Goal: Task Accomplishment & Management: Manage account settings

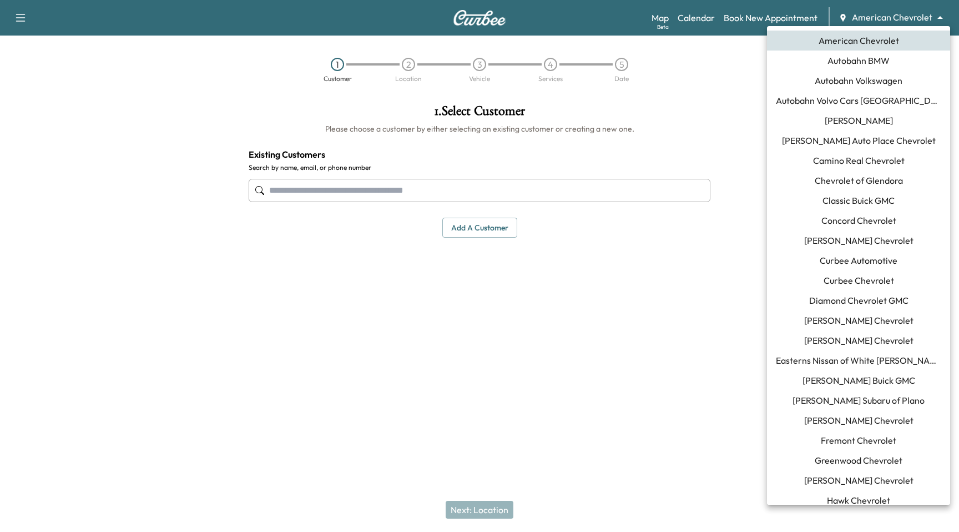
click at [911, 19] on body "Support Log Out Map Beta Calendar Book New Appointment American Chevrolet *****…" at bounding box center [479, 266] width 959 height 532
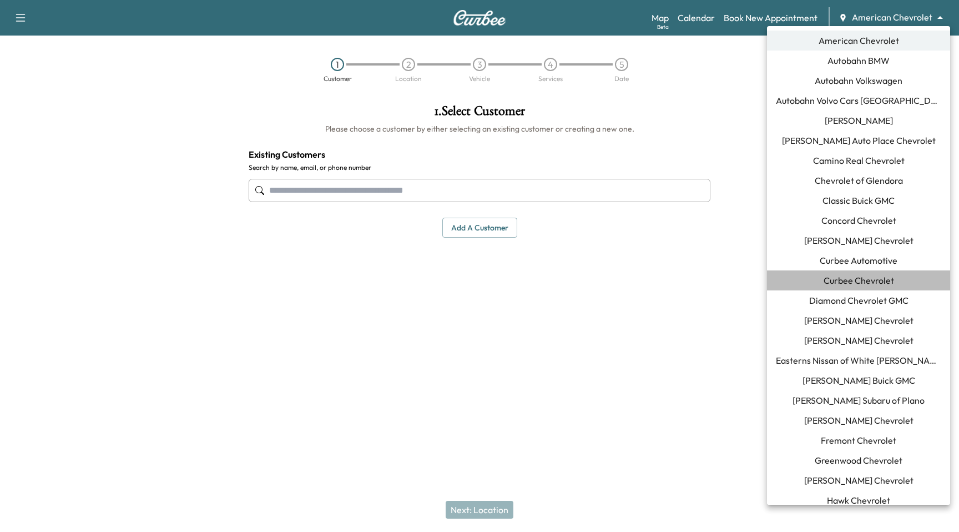
click at [870, 277] on span "Curbee Chevrolet" at bounding box center [859, 280] width 71 height 13
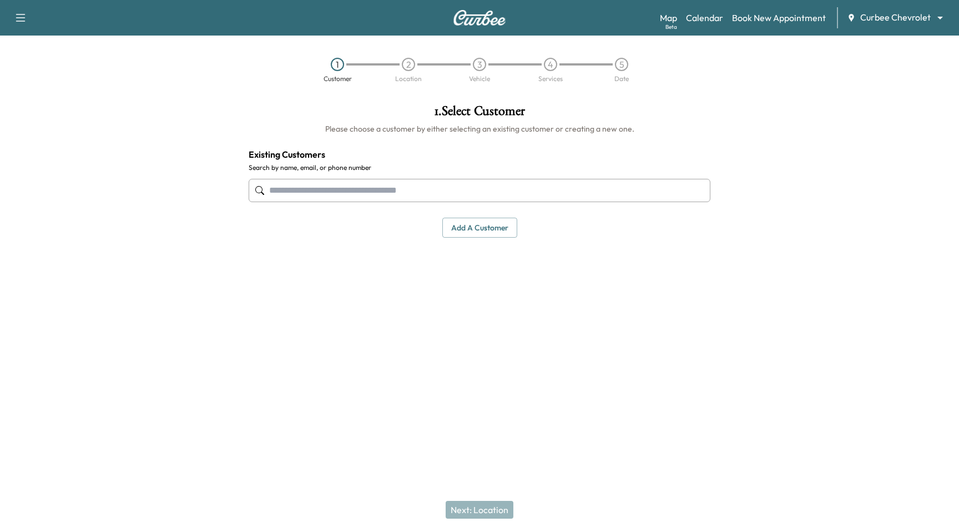
click at [489, 230] on button "Add a customer" at bounding box center [480, 228] width 75 height 21
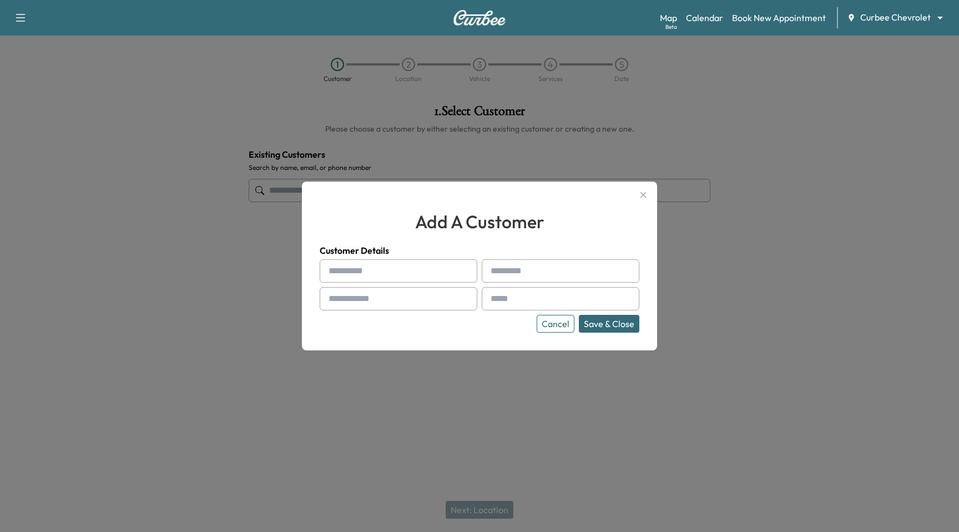
click at [394, 257] on div "Customer Details Cancel Save & Close" at bounding box center [480, 288] width 320 height 89
click at [392, 264] on input "text" at bounding box center [399, 270] width 158 height 23
type input "****"
click at [557, 253] on h4 "Customer Details" at bounding box center [480, 250] width 320 height 13
click at [551, 282] on input "text" at bounding box center [561, 270] width 158 height 23
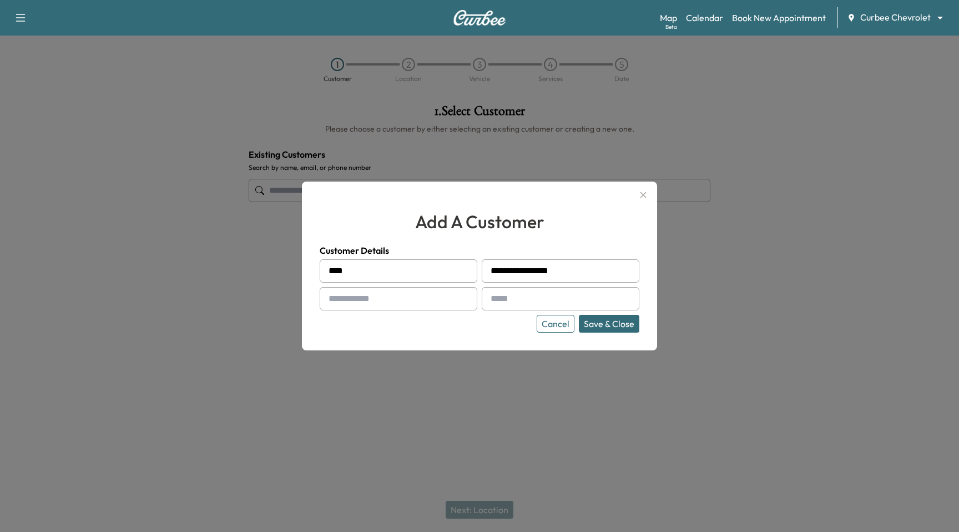
type input "**********"
click at [396, 307] on input "text" at bounding box center [399, 298] width 158 height 23
type input "**********"
drag, startPoint x: 544, startPoint y: 270, endPoint x: 522, endPoint y: 270, distance: 21.7
click at [522, 270] on input "**********" at bounding box center [561, 270] width 158 height 23
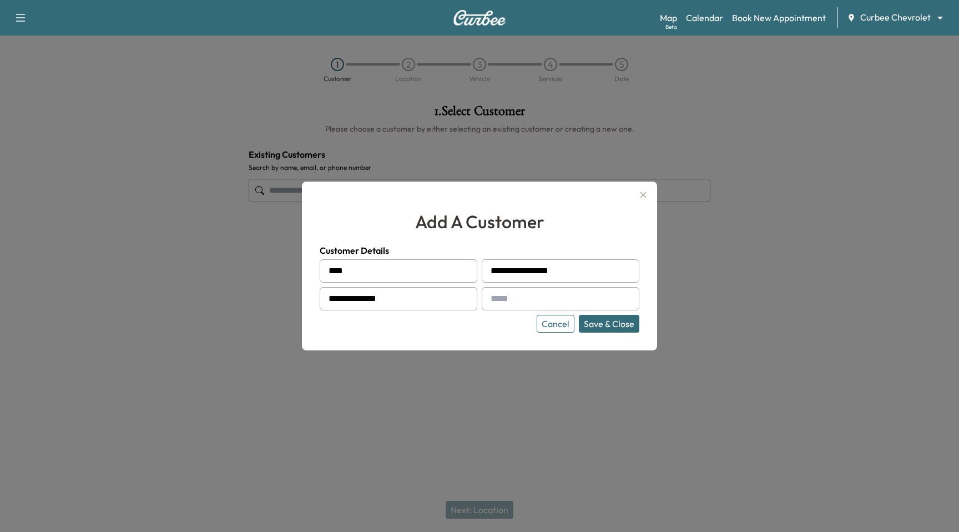
click at [522, 270] on input "**********" at bounding box center [561, 270] width 158 height 23
click at [520, 308] on input "text" at bounding box center [561, 298] width 158 height 23
click at [520, 304] on input "**********" at bounding box center [561, 298] width 158 height 23
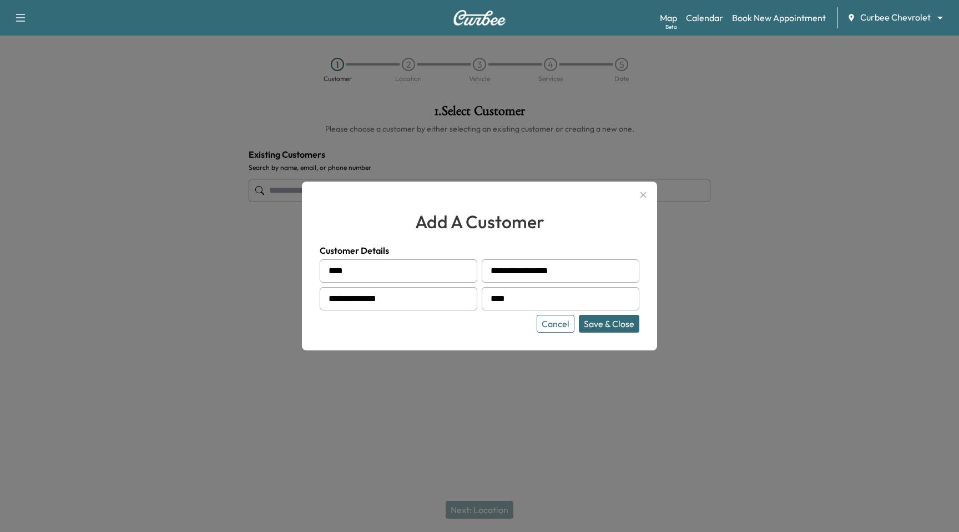
type input "**********"
click at [631, 339] on div "**********" at bounding box center [479, 266] width 355 height 169
click at [631, 324] on button "Save & Close" at bounding box center [609, 324] width 61 height 18
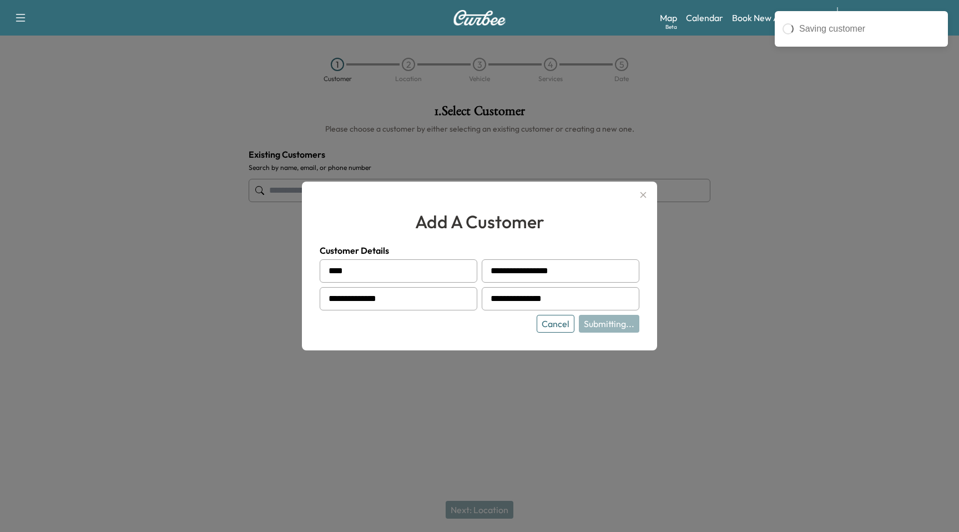
type input "**********"
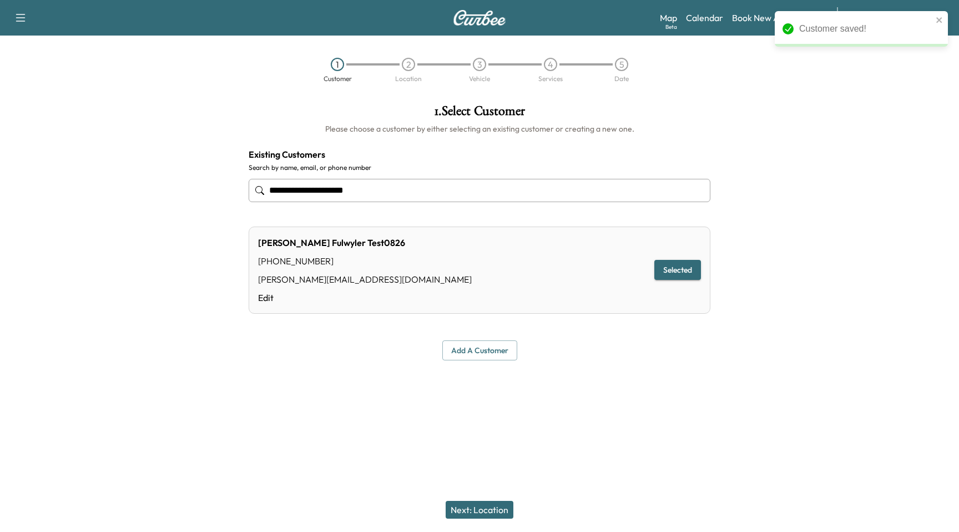
click at [461, 506] on button "Next: Location" at bounding box center [480, 510] width 68 height 18
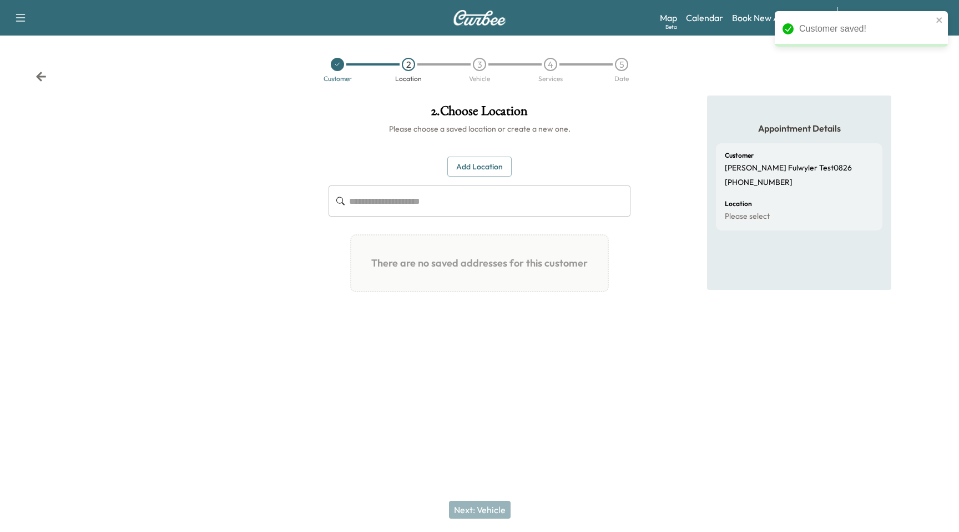
click at [498, 172] on button "Add Location" at bounding box center [480, 167] width 64 height 21
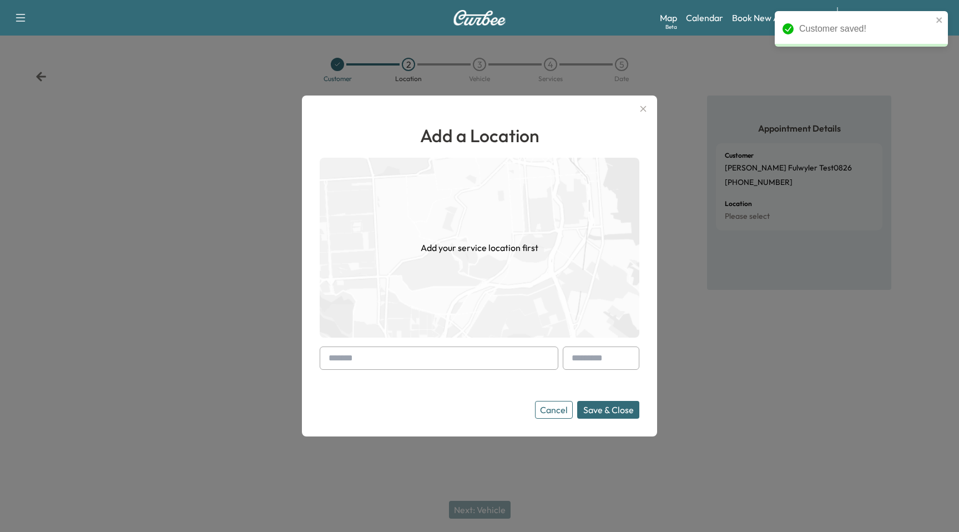
click at [465, 356] on input "text" at bounding box center [439, 357] width 239 height 23
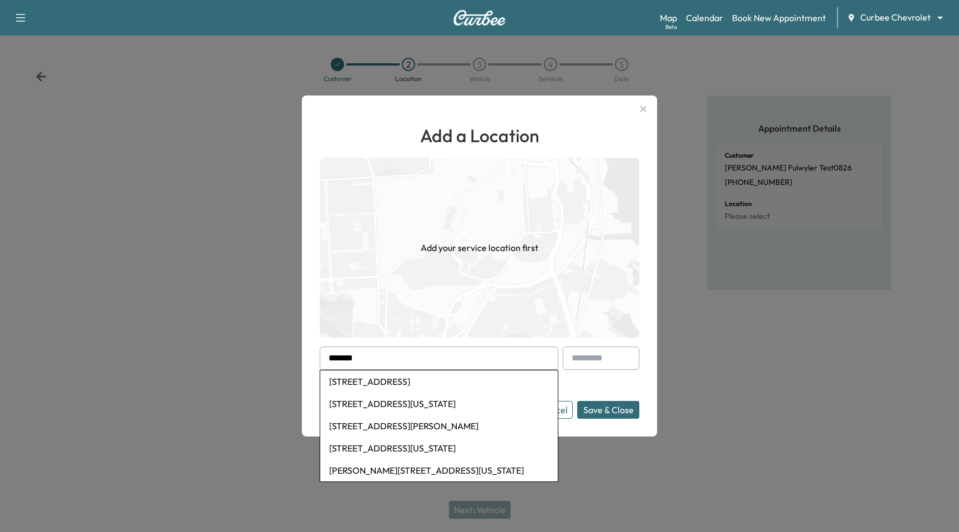
click at [446, 382] on li "[STREET_ADDRESS]" at bounding box center [439, 381] width 238 height 22
type input "**********"
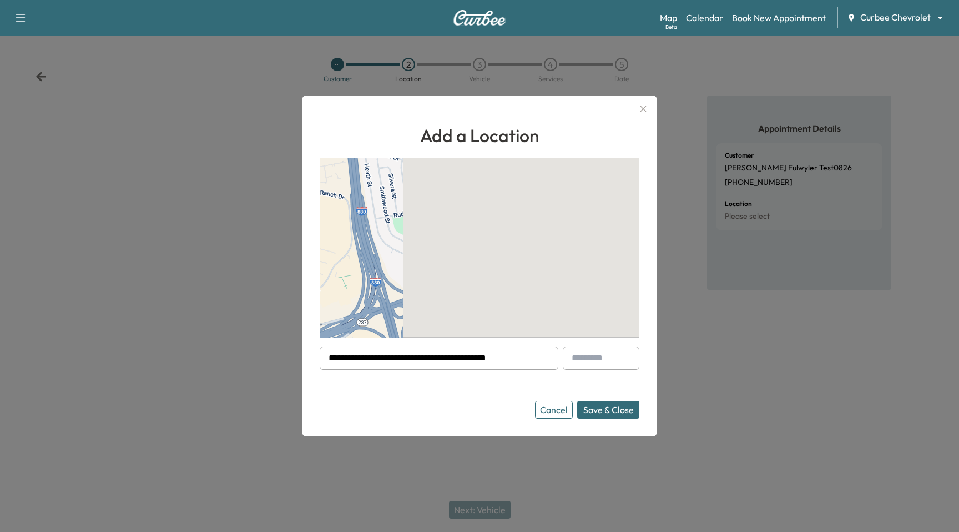
click at [616, 412] on button "Save & Close" at bounding box center [608, 410] width 62 height 18
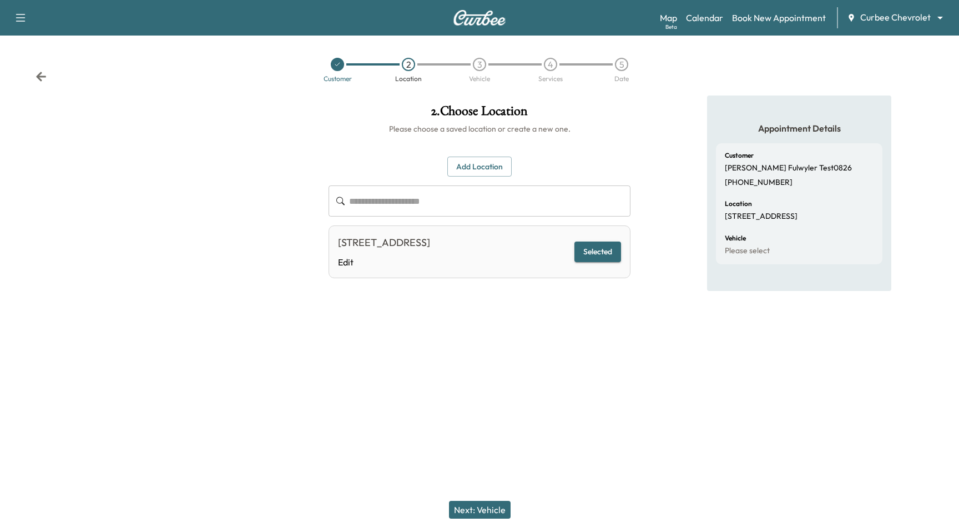
click at [480, 512] on button "Next: Vehicle" at bounding box center [480, 510] width 62 height 18
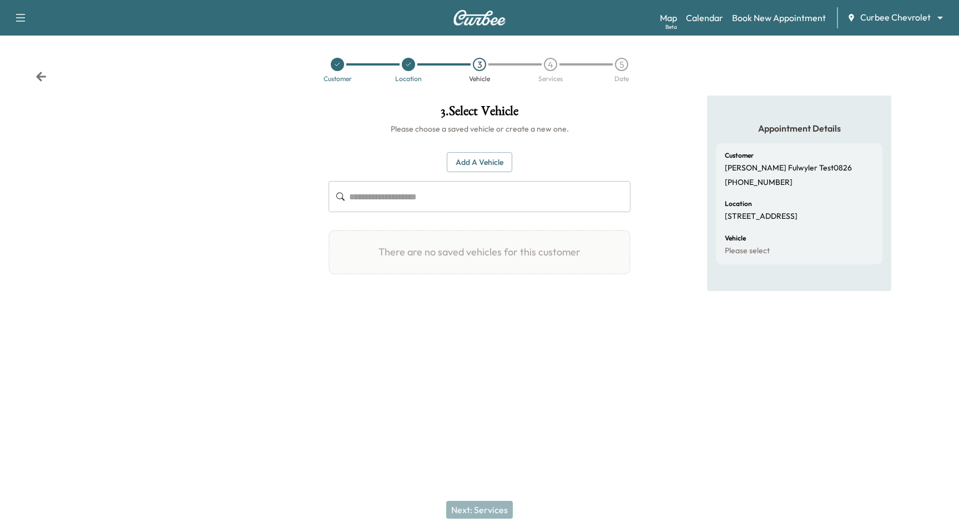
click at [500, 155] on button "Add a Vehicle" at bounding box center [480, 162] width 66 height 21
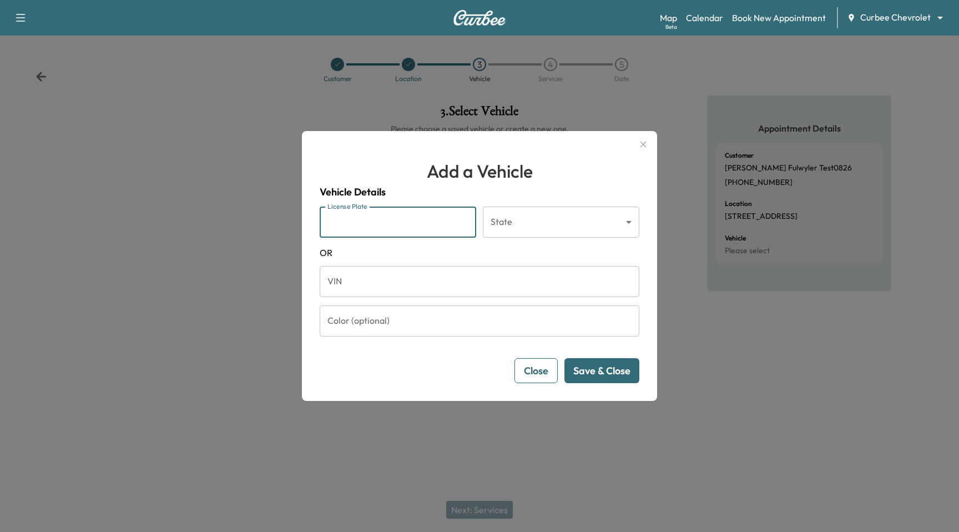
click at [420, 214] on input "License Plate" at bounding box center [398, 222] width 157 height 31
type input "*******"
click at [564, 205] on div "Vehicle Details License Plate ******* License Plate State ​ State [US_STATE] VI…" at bounding box center [480, 283] width 320 height 199
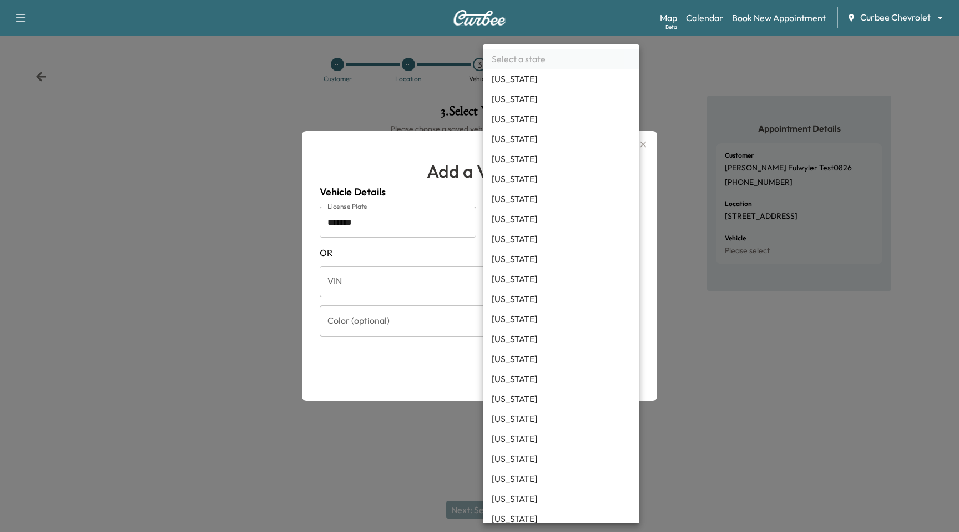
click at [546, 224] on body "Support Log Out Map Beta Calendar Book New Appointment Curbee Chevrolet *******…" at bounding box center [479, 266] width 959 height 532
click at [526, 180] on li "[US_STATE]" at bounding box center [561, 179] width 157 height 20
type input "**"
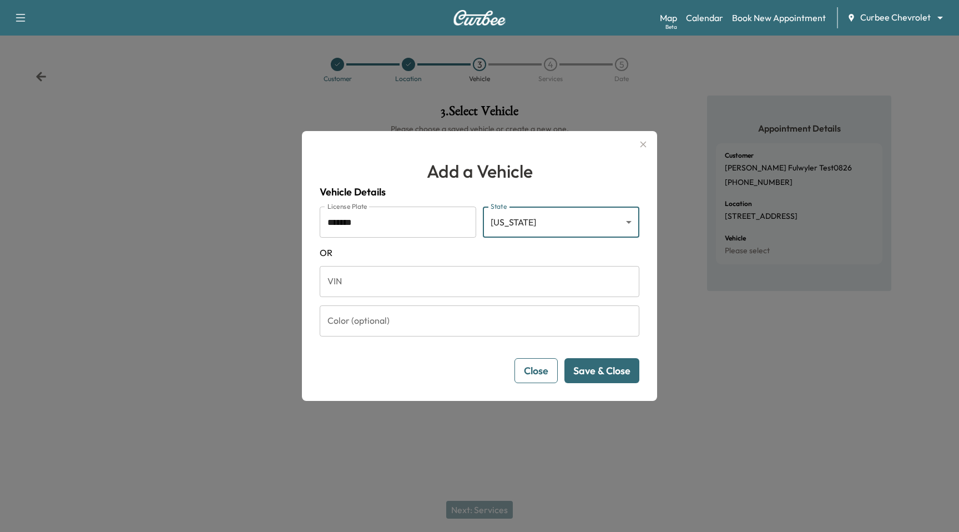
click at [596, 364] on button "Save & Close" at bounding box center [602, 370] width 75 height 25
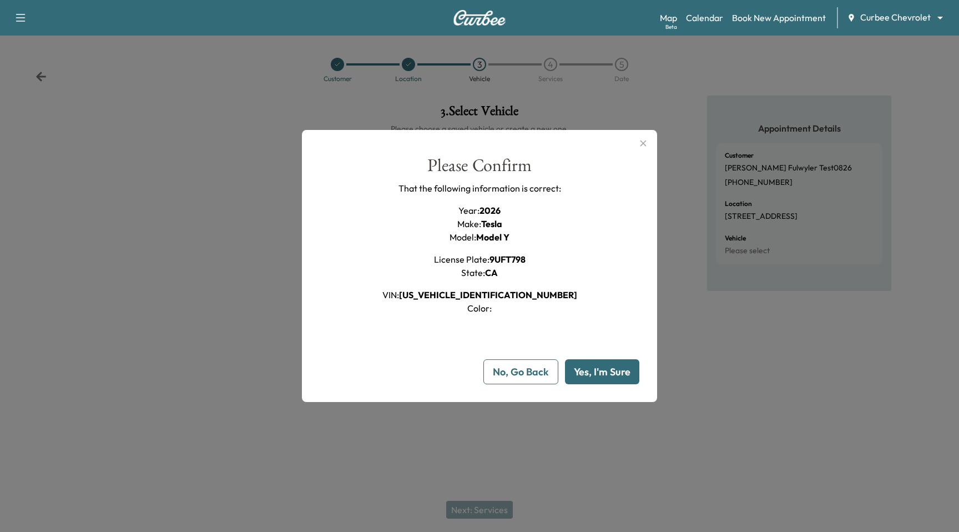
click at [596, 364] on button "Yes, I'm Sure" at bounding box center [602, 371] width 74 height 25
type input "**"
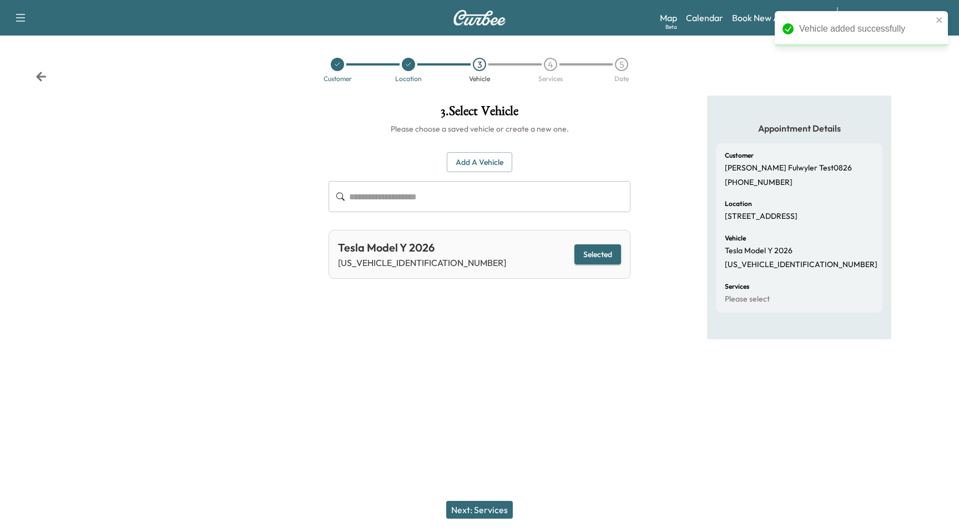
click at [479, 502] on button "Next: Services" at bounding box center [479, 510] width 67 height 18
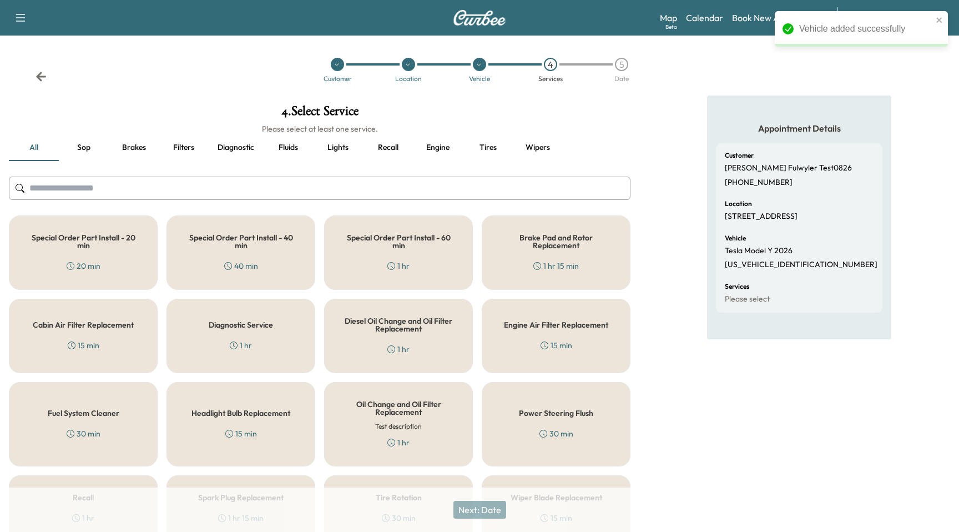
click at [320, 257] on div "Special Order Part Install - 20 min 20 min Special Order Part Install - 40 min …" at bounding box center [320, 378] width 622 height 326
click at [264, 258] on div "Special Order Part Install - 40 min 40 min" at bounding box center [241, 252] width 149 height 74
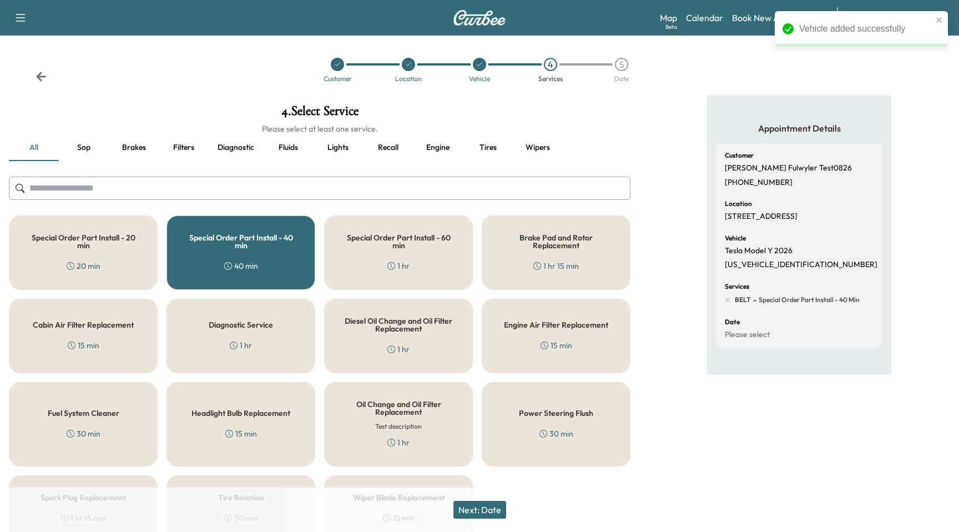
click at [439, 313] on div "Diesel Oil Change and Oil Filter Replacement 1 hr" at bounding box center [398, 336] width 149 height 74
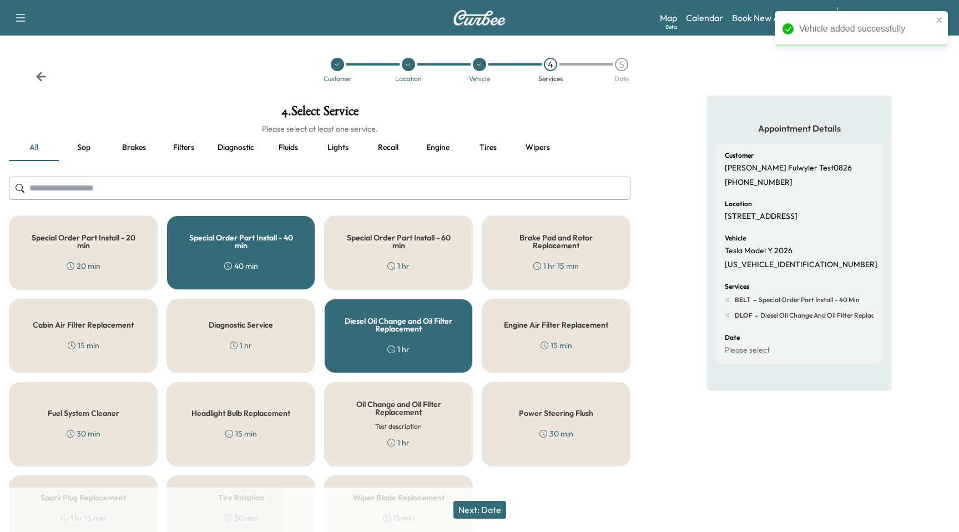
click at [475, 514] on button "Next: Date" at bounding box center [480, 510] width 53 height 18
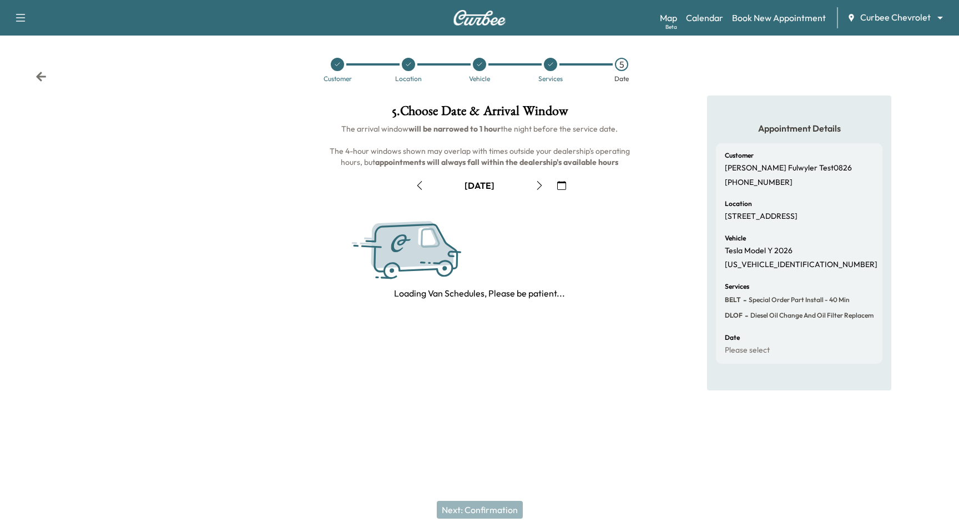
click at [535, 183] on icon "button" at bounding box center [539, 185] width 9 height 9
click at [420, 185] on icon "button" at bounding box center [419, 185] width 9 height 9
click at [553, 64] on icon at bounding box center [550, 64] width 7 height 7
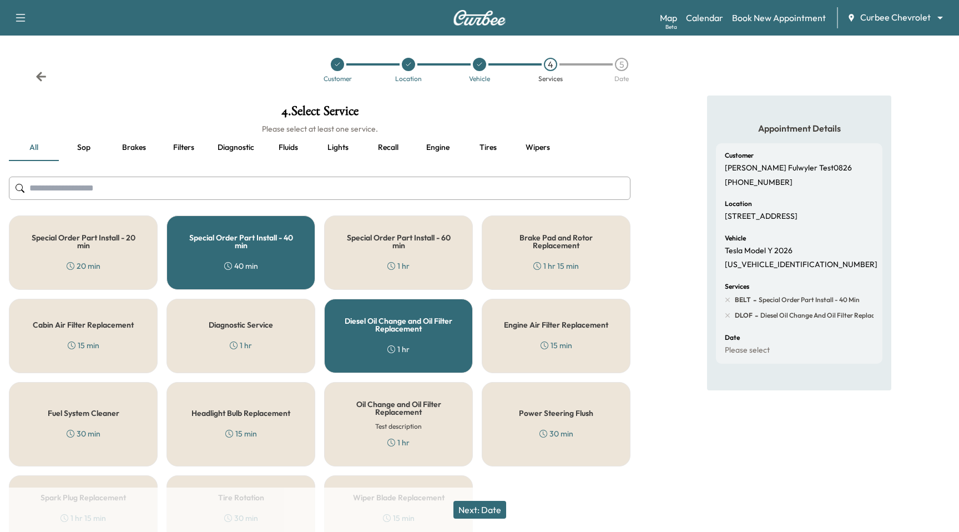
click at [408, 366] on div "Diesel Oil Change and Oil Filter Replacement 1 hr" at bounding box center [398, 336] width 149 height 74
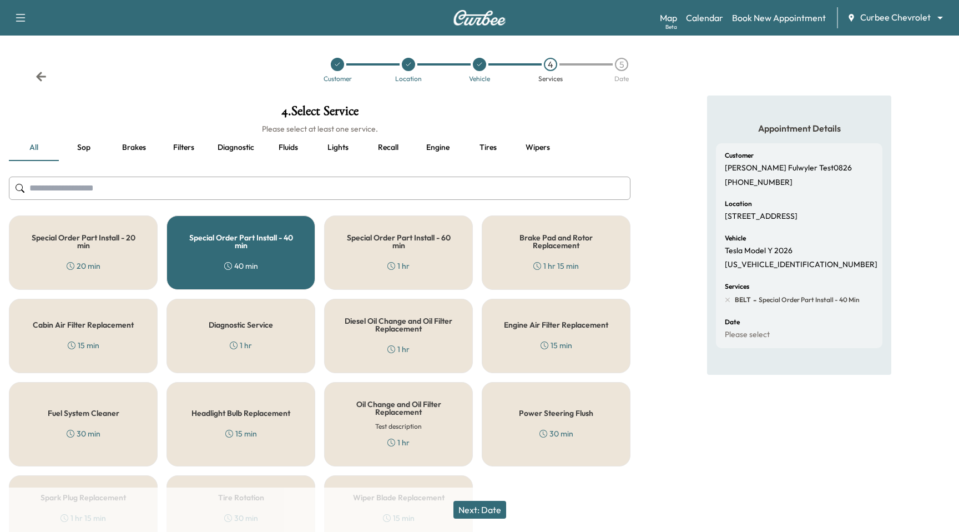
click at [489, 514] on button "Next: Date" at bounding box center [480, 510] width 53 height 18
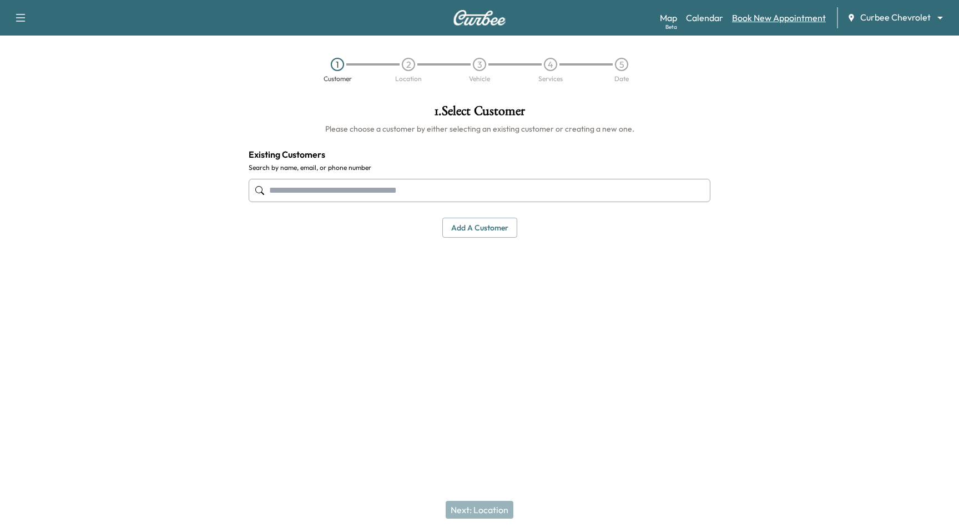
click at [749, 21] on link "Book New Appointment" at bounding box center [779, 17] width 94 height 13
click at [456, 190] on input "text" at bounding box center [480, 190] width 462 height 23
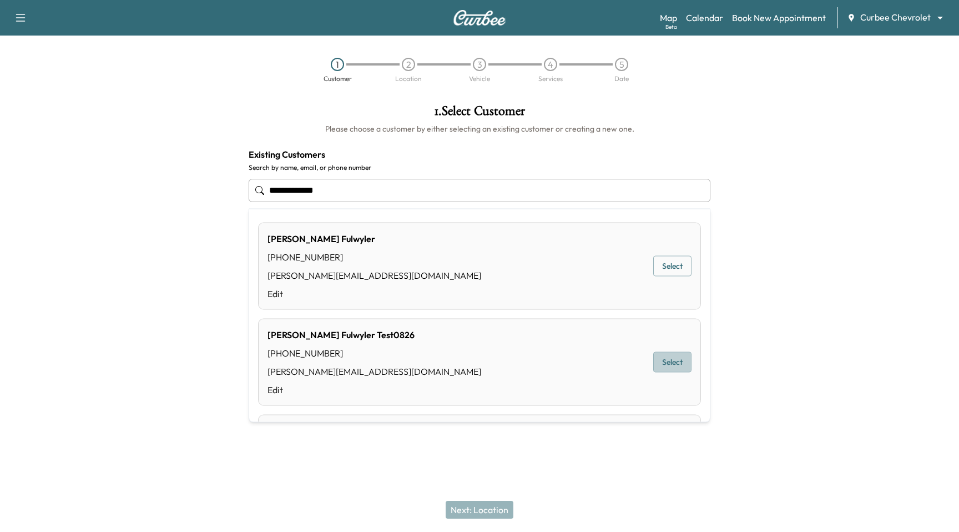
click at [682, 360] on button "Select" at bounding box center [673, 362] width 38 height 21
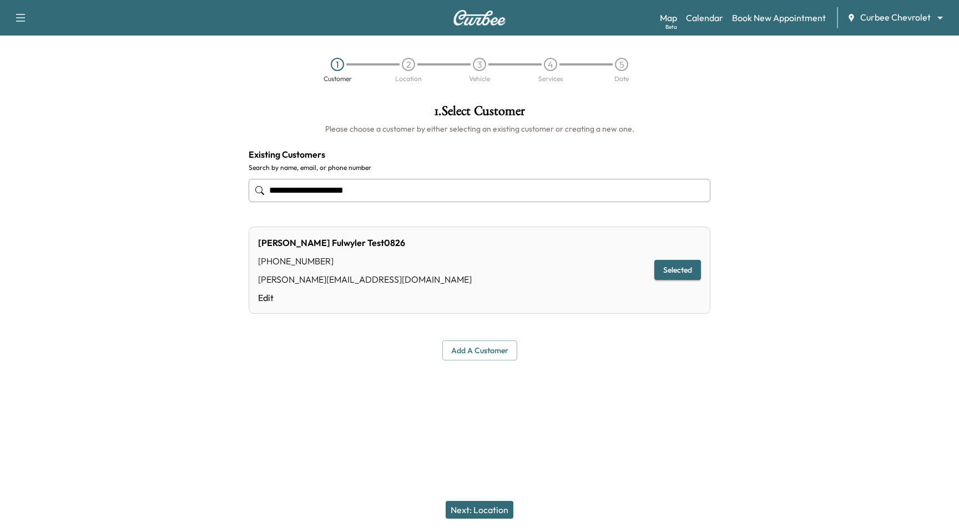
type input "**********"
click at [494, 515] on button "Next: Location" at bounding box center [480, 510] width 68 height 18
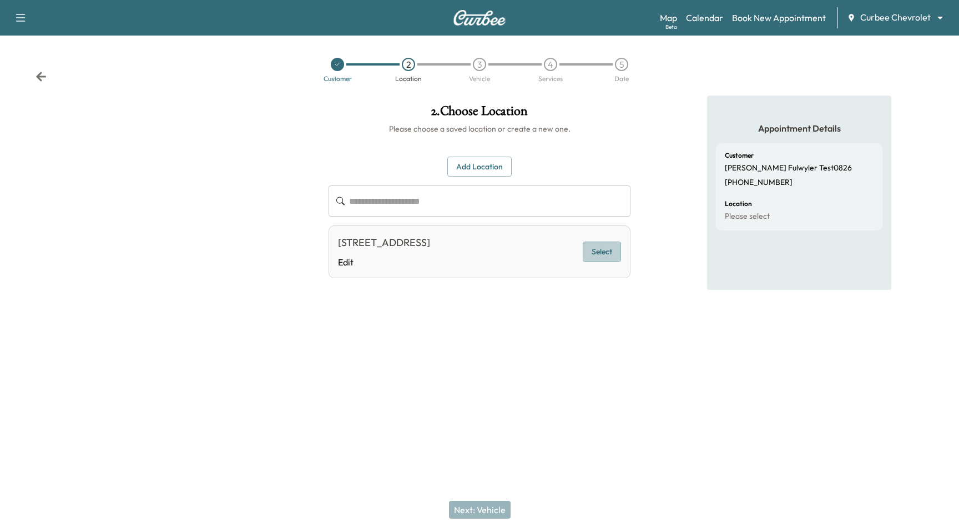
click at [602, 249] on button "Select" at bounding box center [602, 252] width 38 height 21
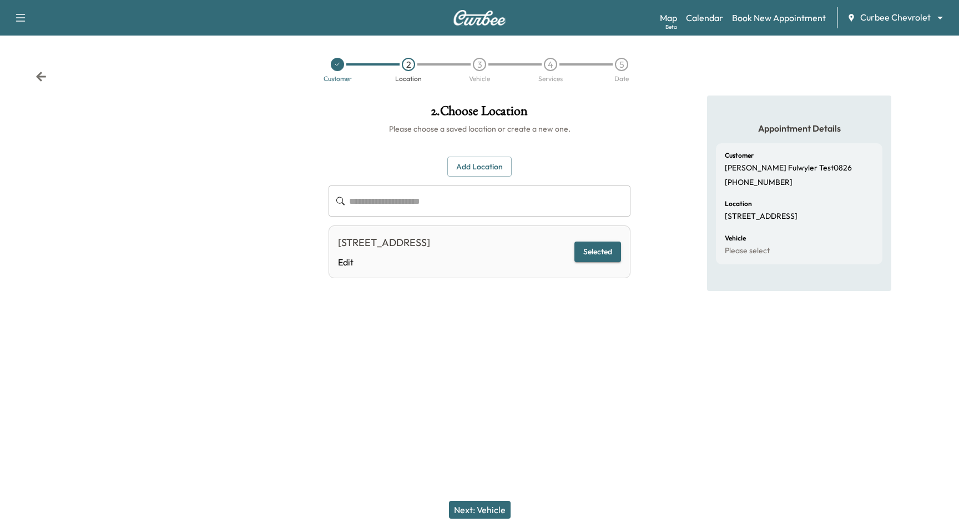
click at [497, 512] on button "Next: Vehicle" at bounding box center [480, 510] width 62 height 18
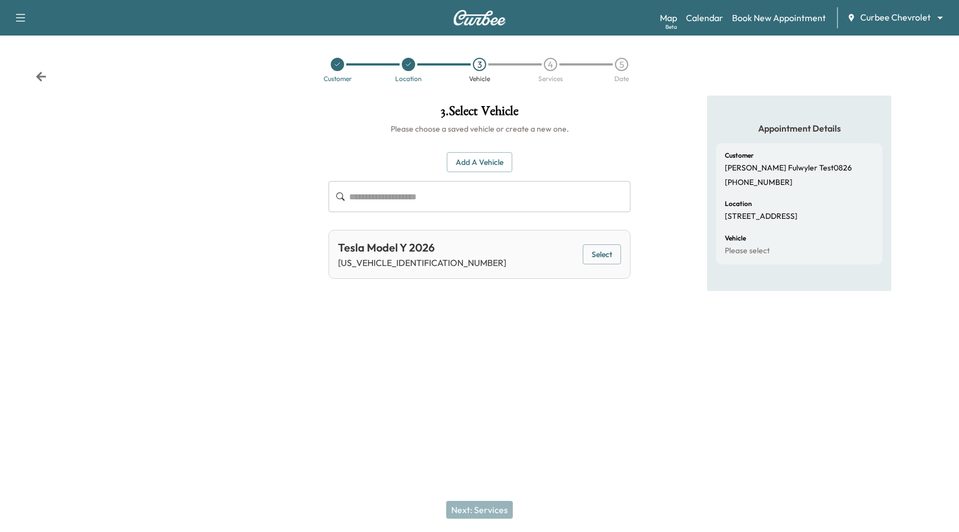
click at [599, 261] on button "Select" at bounding box center [602, 254] width 38 height 21
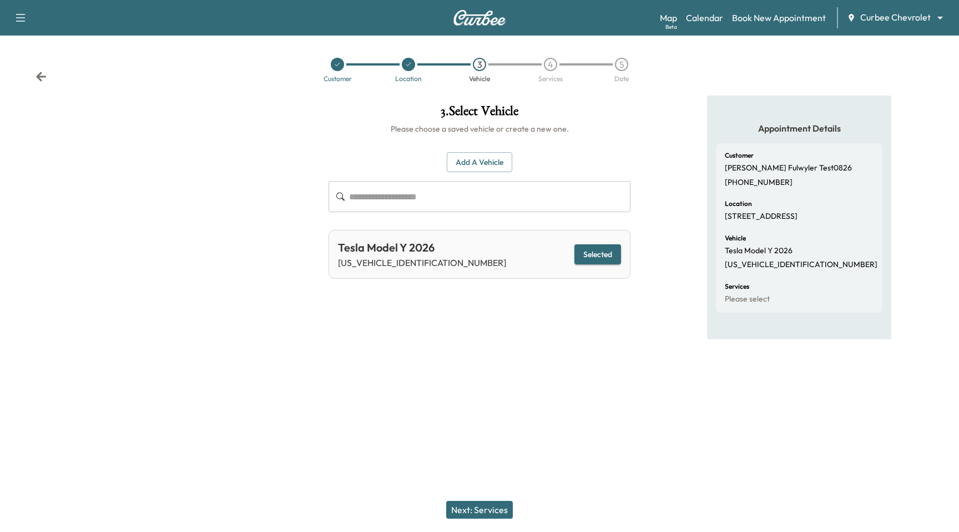
click at [494, 512] on button "Next: Services" at bounding box center [479, 510] width 67 height 18
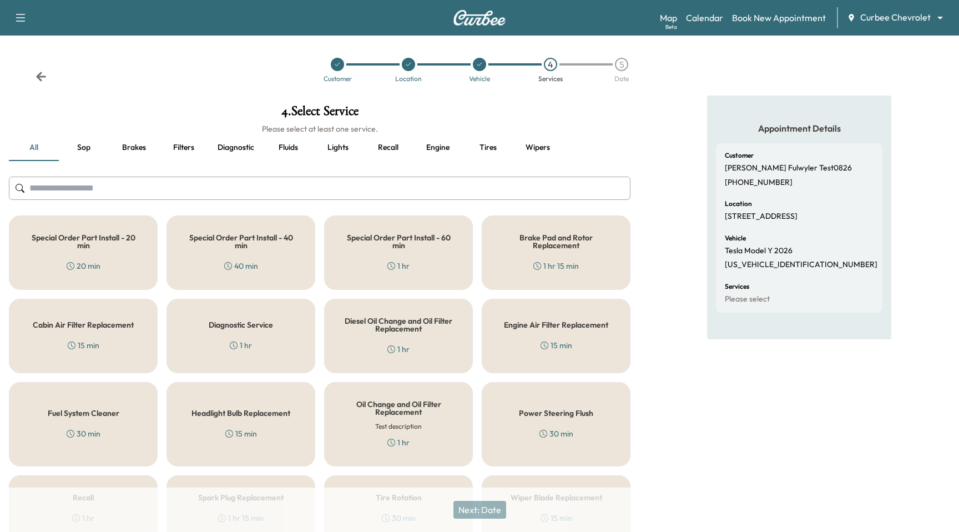
click at [244, 261] on div "40 min" at bounding box center [241, 265] width 34 height 11
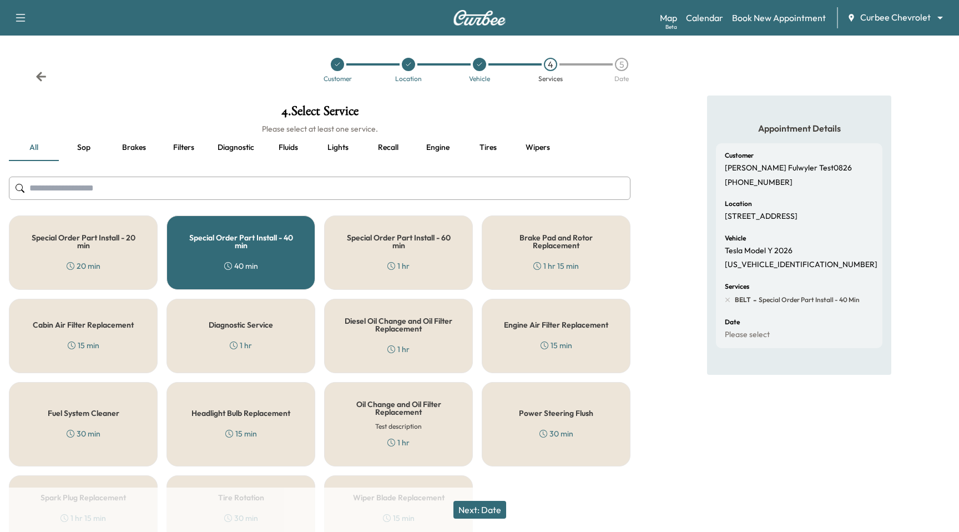
click at [415, 269] on div "Special Order Part Install - 60 min 1 hr" at bounding box center [398, 252] width 149 height 74
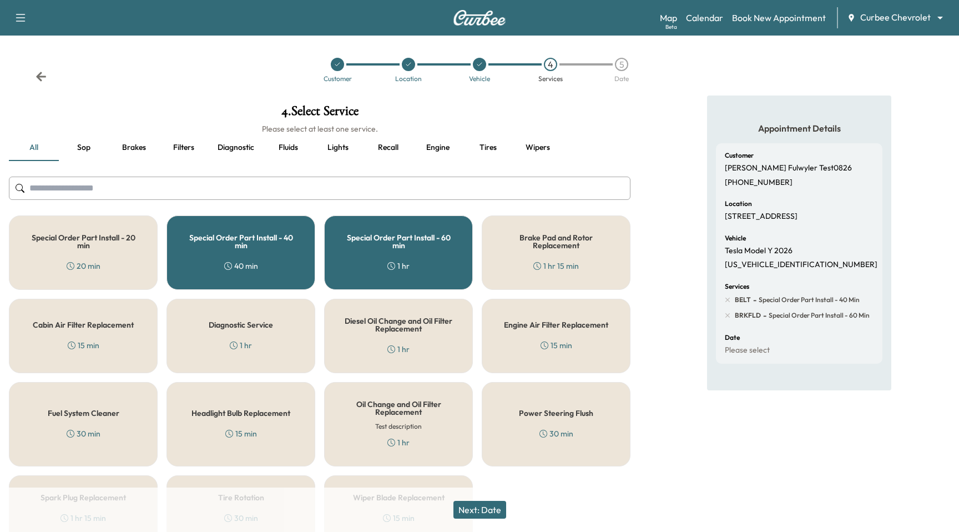
click at [473, 510] on button "Next: Date" at bounding box center [480, 510] width 53 height 18
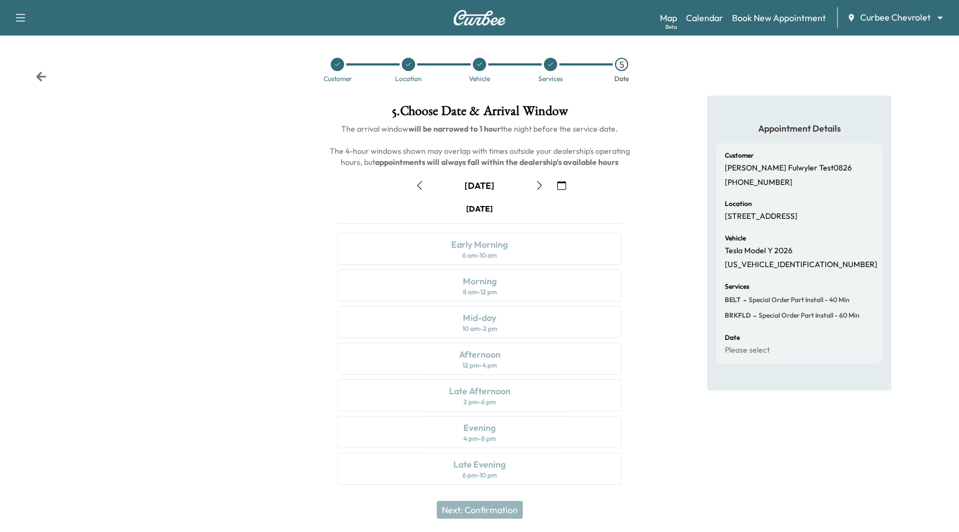
click at [540, 187] on icon "button" at bounding box center [539, 185] width 5 height 9
click at [524, 285] on div "Morning 8 am - 12 pm" at bounding box center [480, 285] width 284 height 32
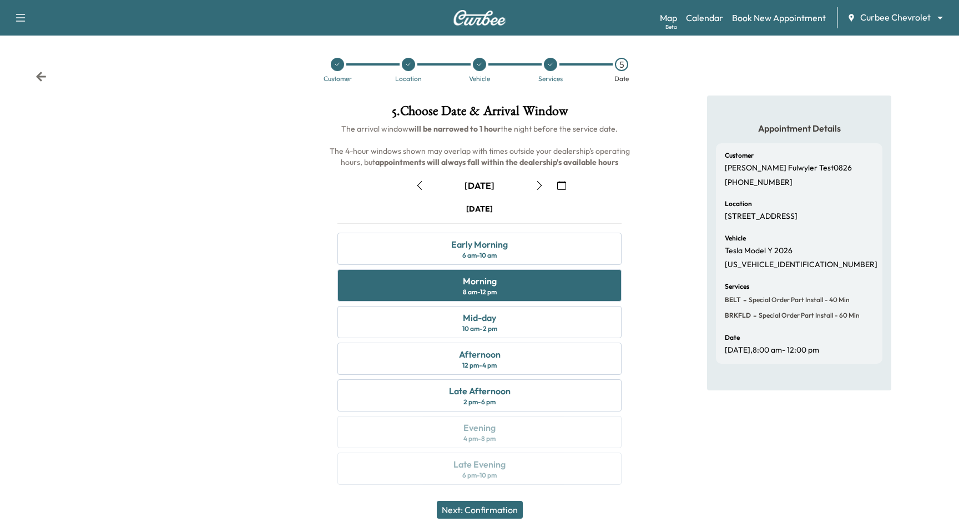
click at [430, 185] on div "[DATE]" at bounding box center [479, 186] width 139 height 18
click at [423, 189] on icon "button" at bounding box center [419, 185] width 9 height 9
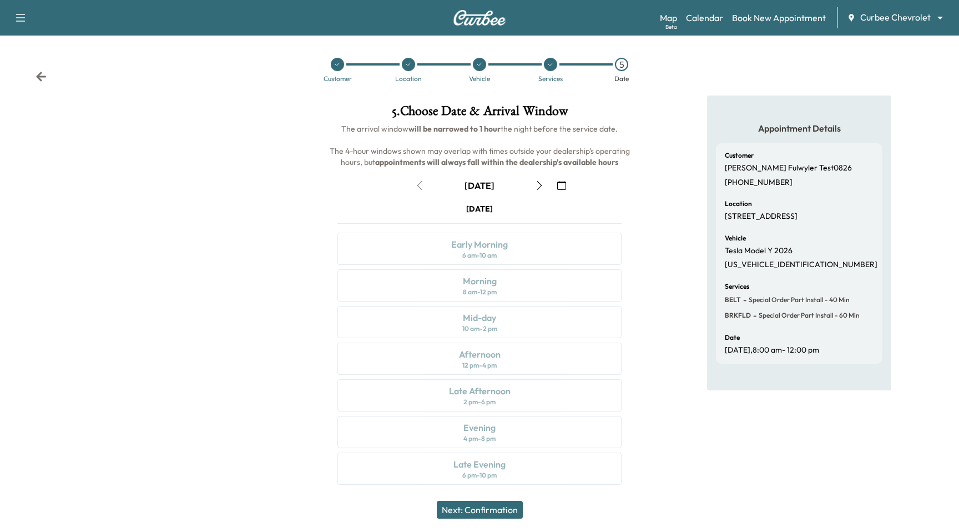
click at [542, 188] on icon "button" at bounding box center [539, 185] width 9 height 9
click at [519, 289] on div "Morning 8 am - 12 pm" at bounding box center [480, 285] width 284 height 32
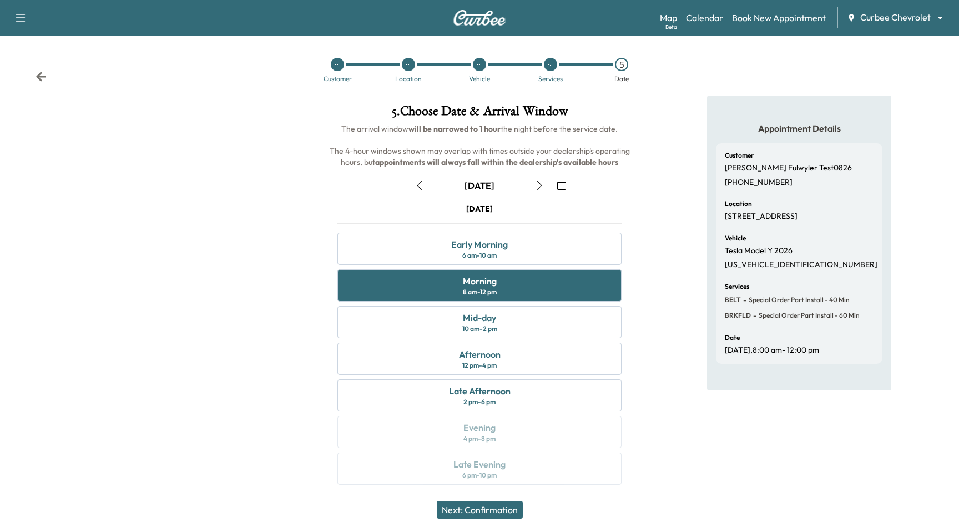
click at [496, 512] on button "Next: Confirmation" at bounding box center [480, 510] width 86 height 18
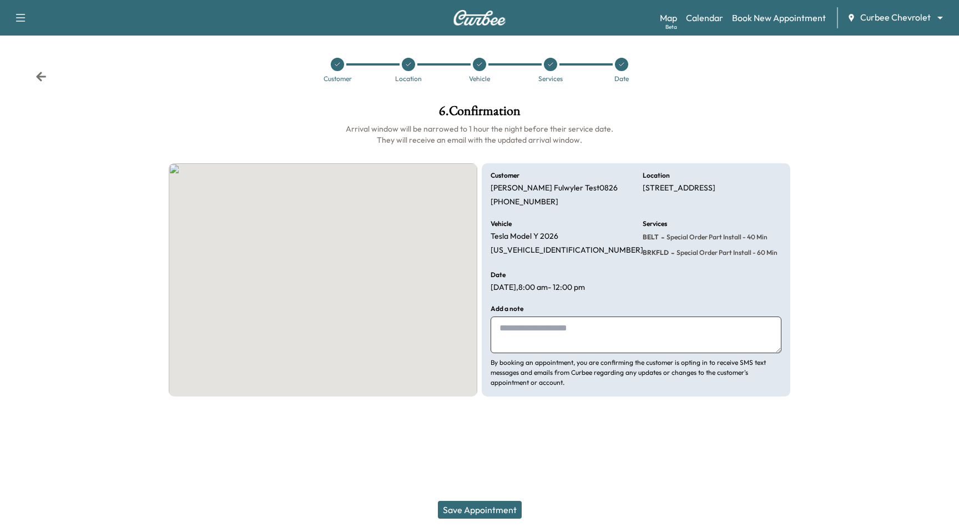
click at [496, 512] on button "Save Appointment" at bounding box center [480, 510] width 84 height 18
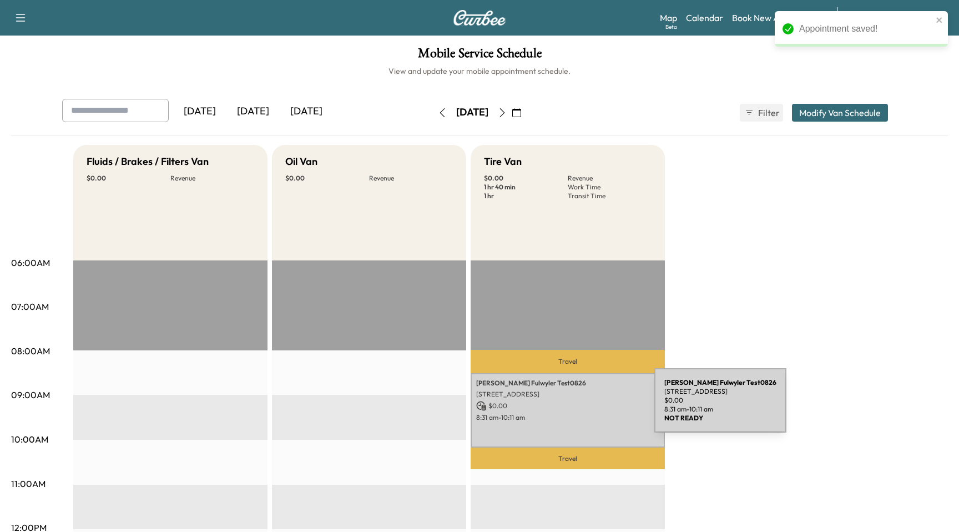
click at [571, 407] on p "$ 0.00" at bounding box center [567, 406] width 183 height 10
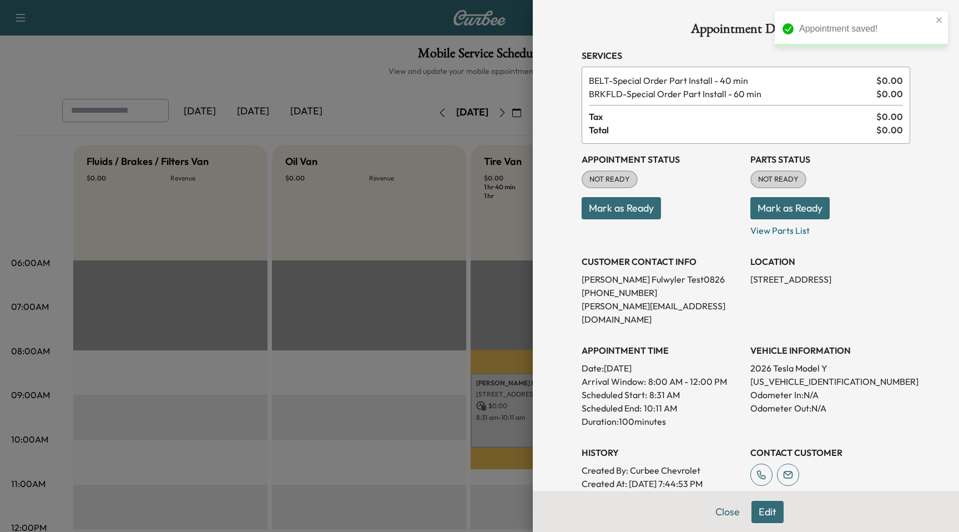
click at [637, 214] on button "Mark as Ready" at bounding box center [621, 208] width 79 height 22
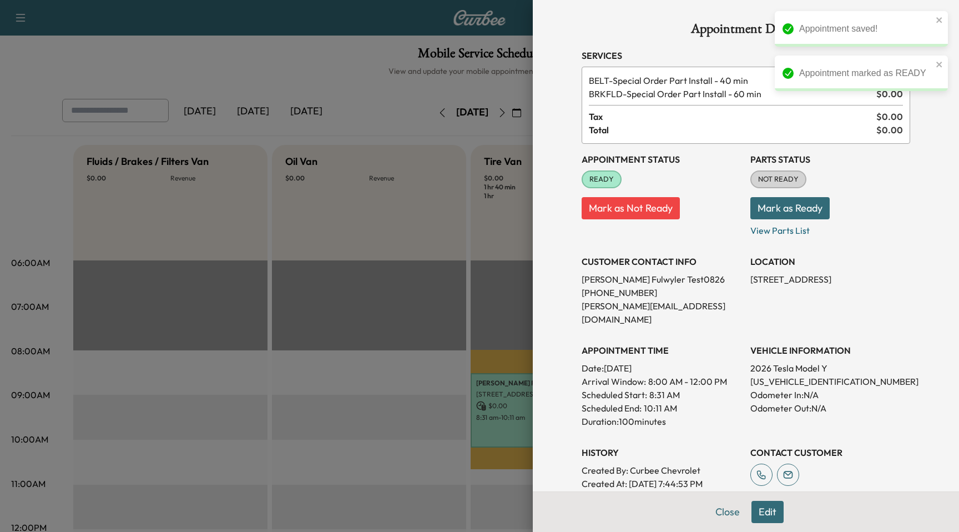
click at [767, 517] on button "Edit" at bounding box center [768, 512] width 32 height 22
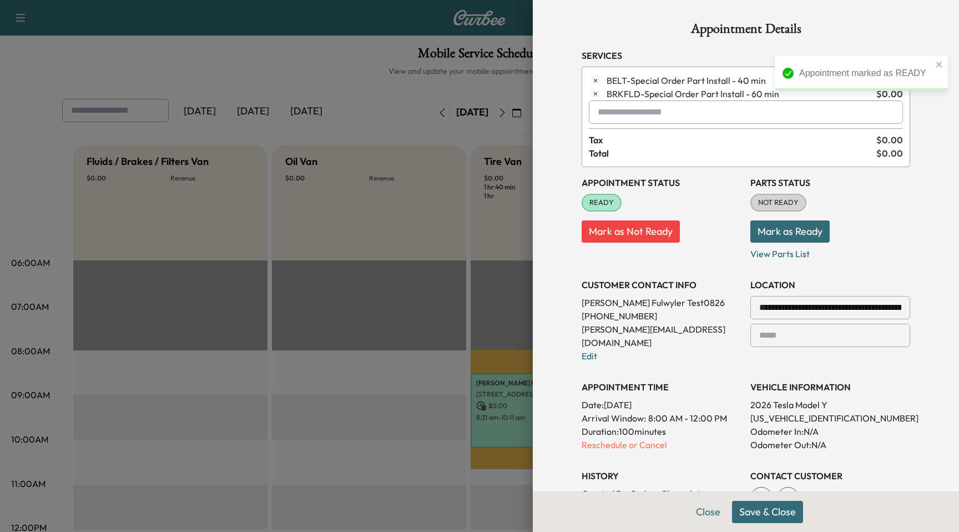
click at [670, 114] on input "text" at bounding box center [746, 111] width 314 height 23
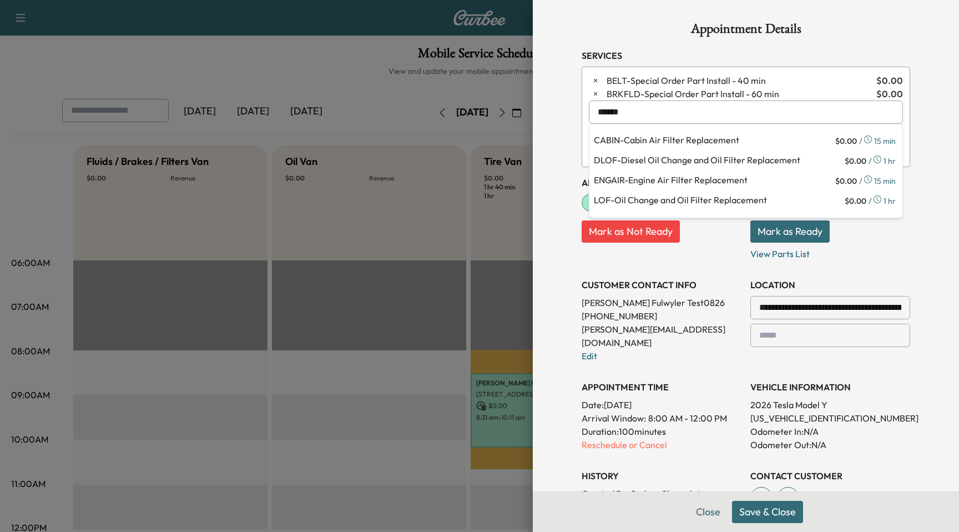
click at [685, 139] on p "CABIN - Cabin Air Filter Replacement" at bounding box center [713, 141] width 239 height 16
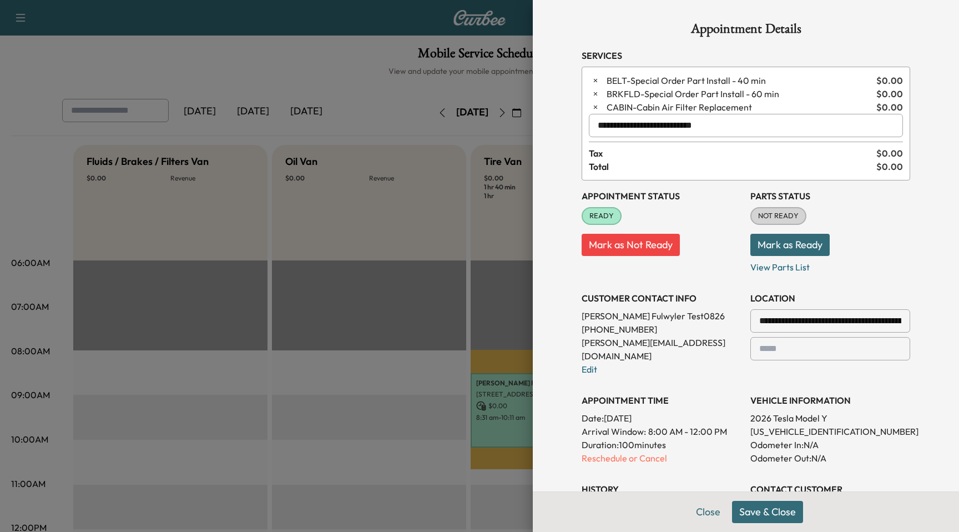
type input "**********"
click at [768, 517] on button "Save & Close" at bounding box center [767, 512] width 71 height 22
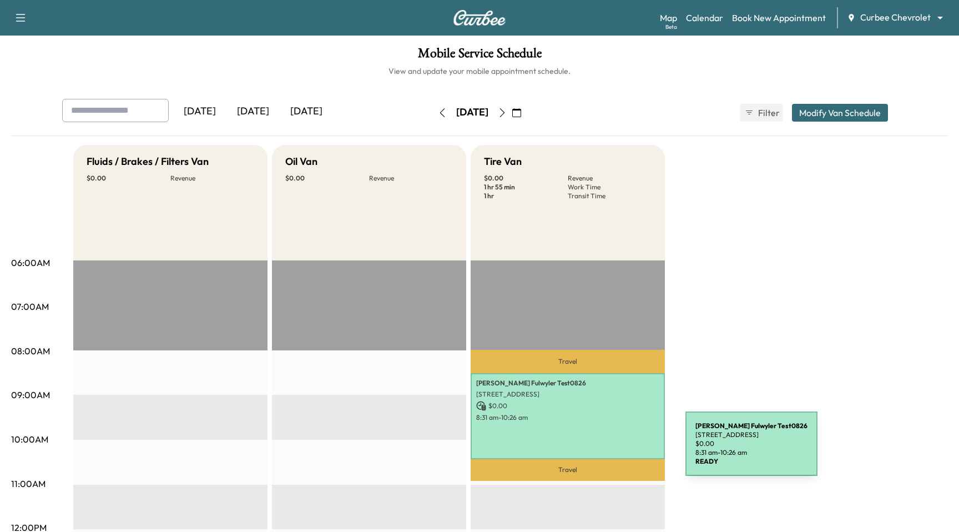
click at [602, 450] on div "Paul Fulwyler Test0826 120 W Calaveras Blvd, Milpitas, CA 95035, USA $ 0.00 8:3…" at bounding box center [568, 416] width 194 height 86
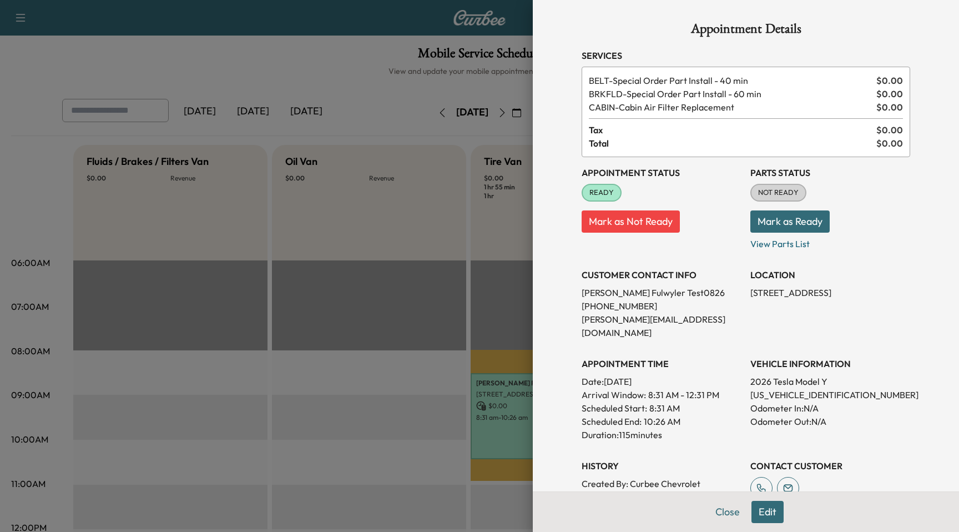
click at [750, 507] on div "Close Edit" at bounding box center [746, 511] width 426 height 41
click at [777, 510] on button "Edit" at bounding box center [768, 512] width 32 height 22
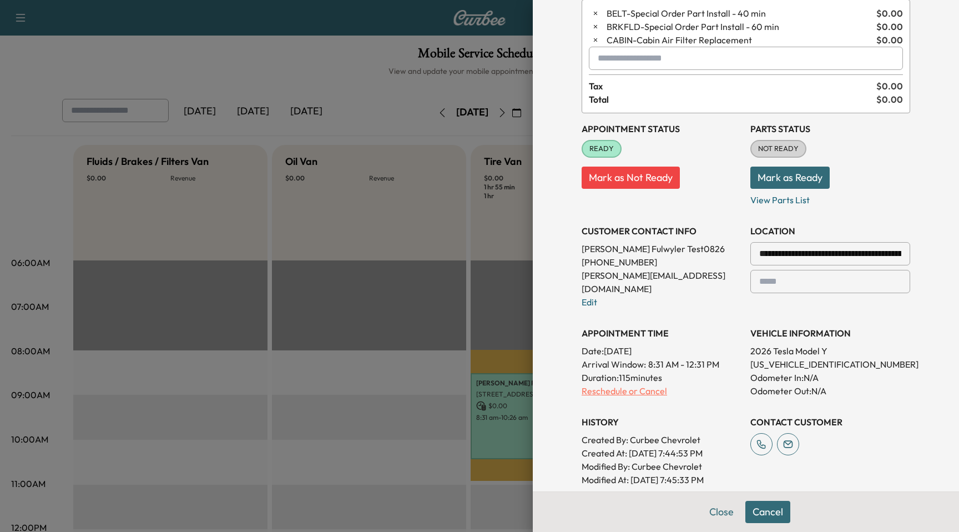
scroll to position [253, 0]
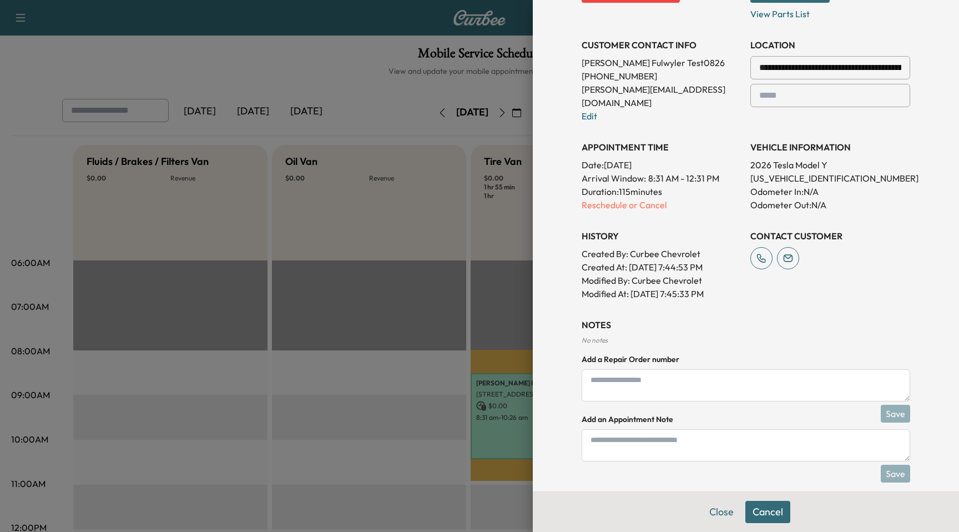
click at [693, 369] on textarea at bounding box center [746, 385] width 329 height 32
type textarea "**********"
click at [904, 405] on button "Save" at bounding box center [895, 414] width 29 height 18
click at [772, 515] on button "Save & Close" at bounding box center [767, 512] width 71 height 22
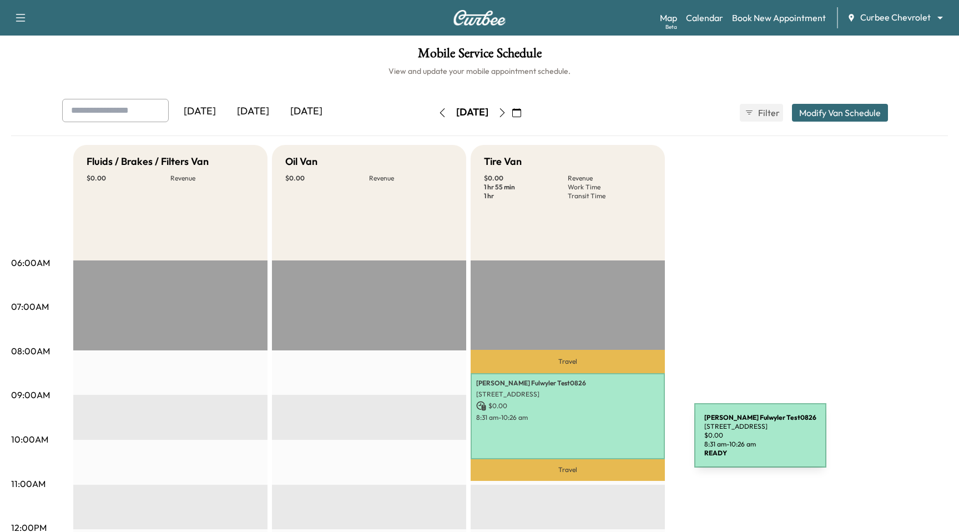
click at [611, 441] on div "Paul Fulwyler Test0826 120 W Calaveras Blvd, Milpitas, CA 95035, USA $ 0.00 8:3…" at bounding box center [568, 416] width 194 height 86
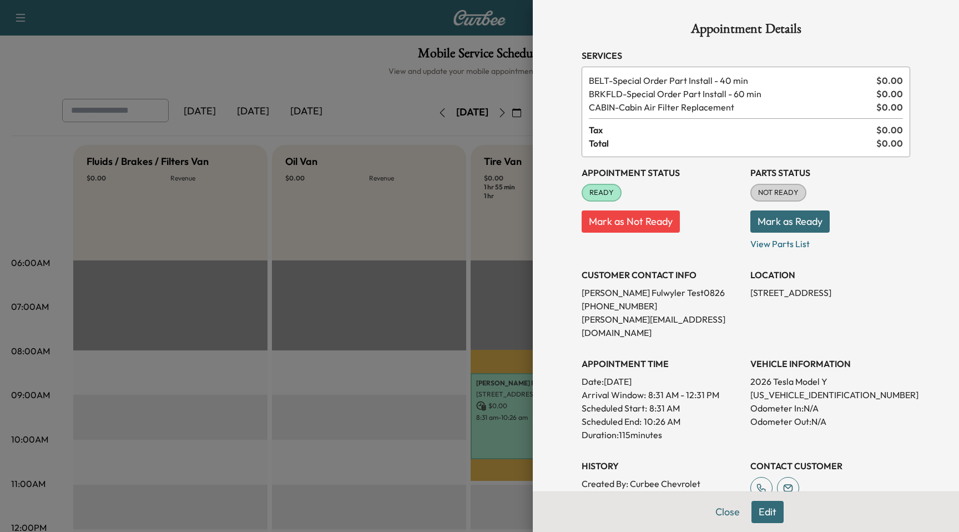
scroll to position [142, 0]
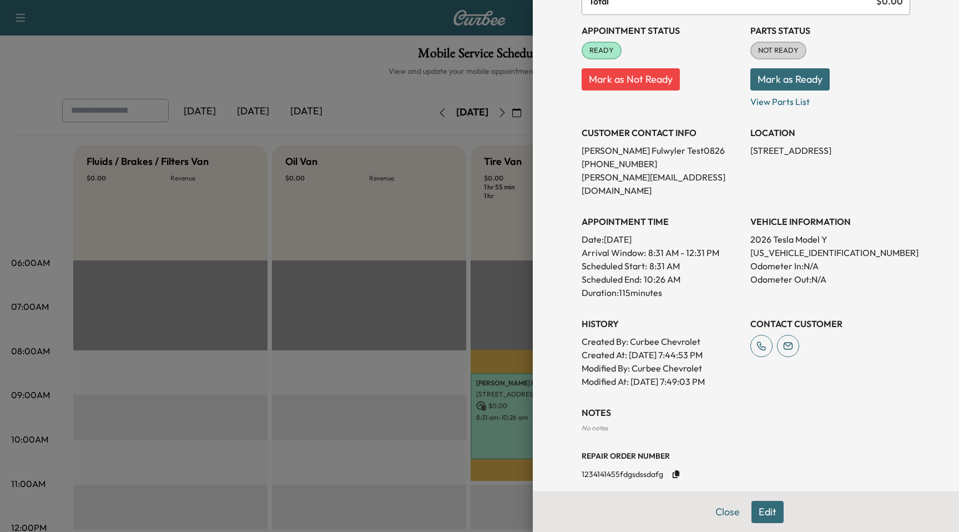
click at [768, 504] on button "Edit" at bounding box center [768, 512] width 32 height 22
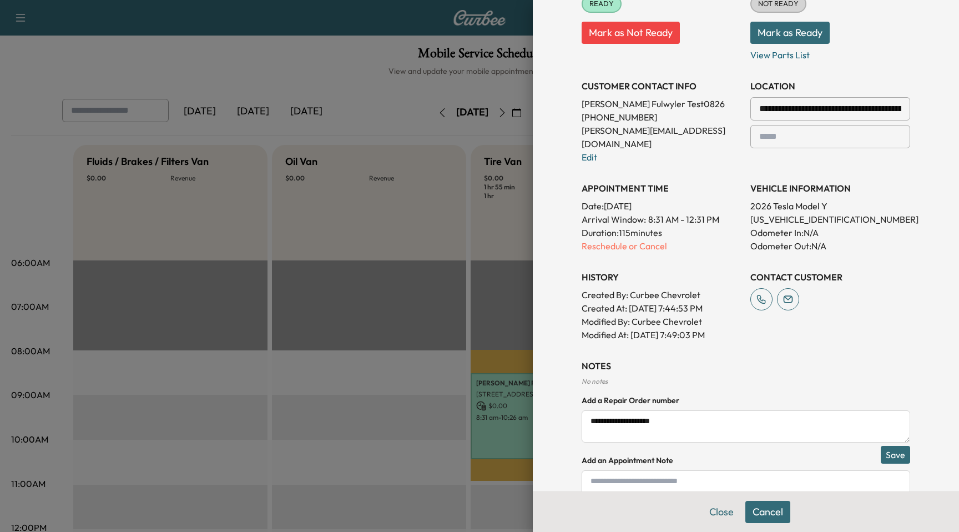
scroll to position [253, 0]
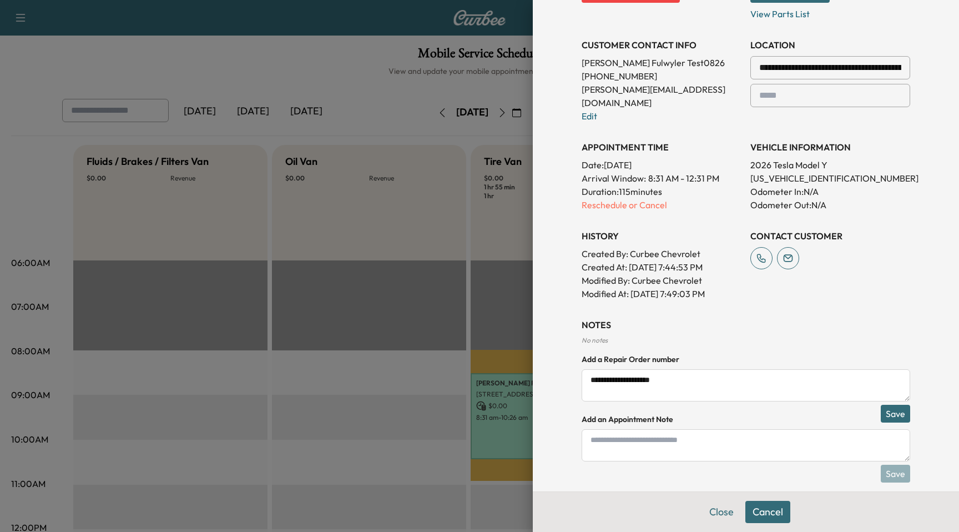
click at [726, 373] on textarea "**********" at bounding box center [746, 385] width 329 height 32
type textarea "**********"
click at [879, 398] on div "**********" at bounding box center [746, 391] width 329 height 147
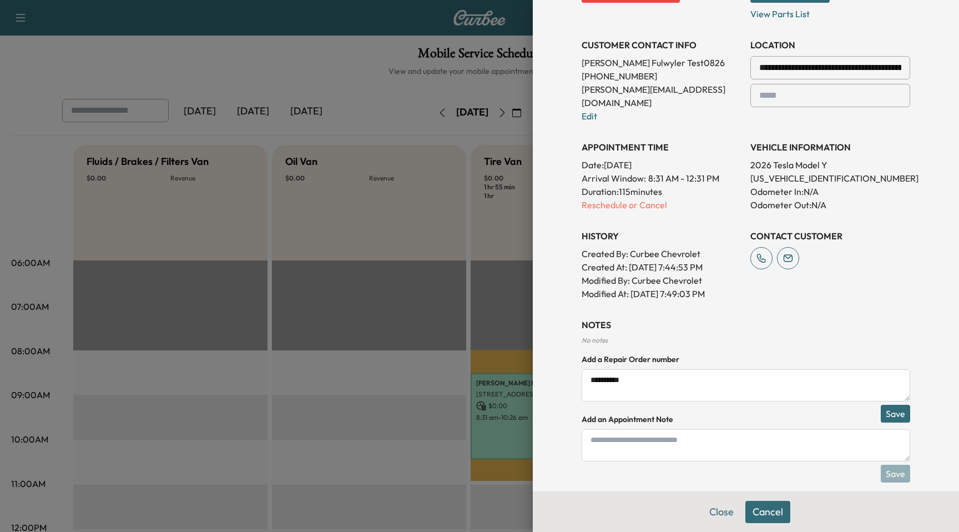
click at [901, 405] on button "Save" at bounding box center [895, 414] width 29 height 18
click at [753, 515] on button "Save & Close" at bounding box center [767, 512] width 71 height 22
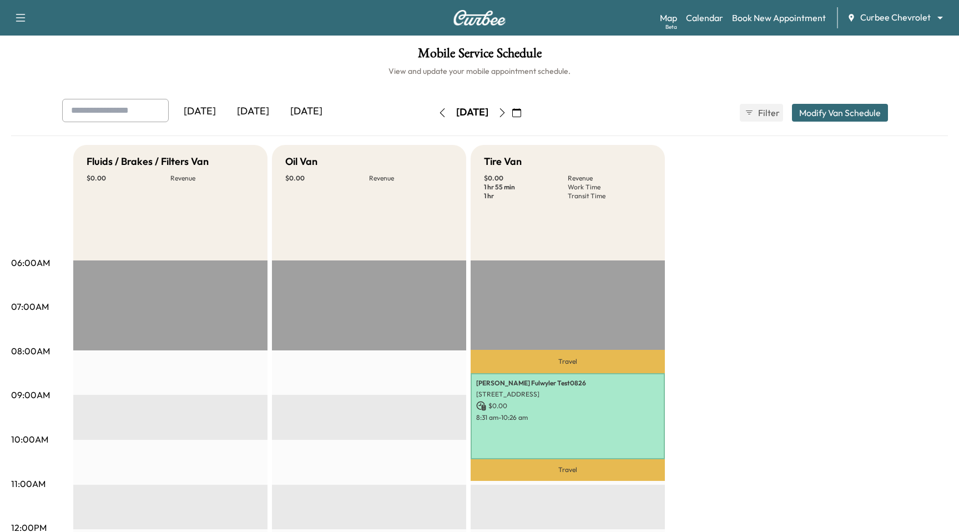
click at [864, 116] on button "Modify Van Schedule" at bounding box center [840, 113] width 96 height 18
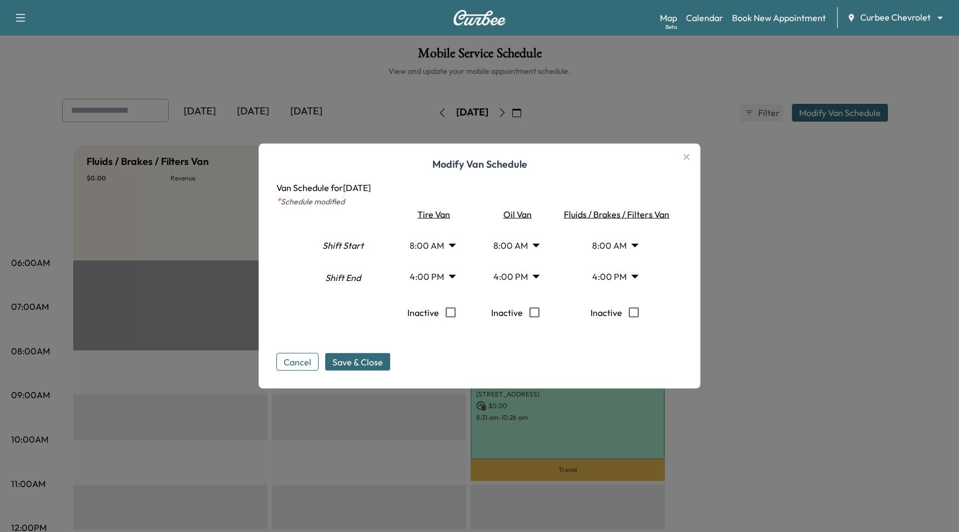
click at [534, 251] on body "Support Log Out Map Beta Calendar Book New Appointment Curbee Chevrolet *******…" at bounding box center [479, 266] width 959 height 532
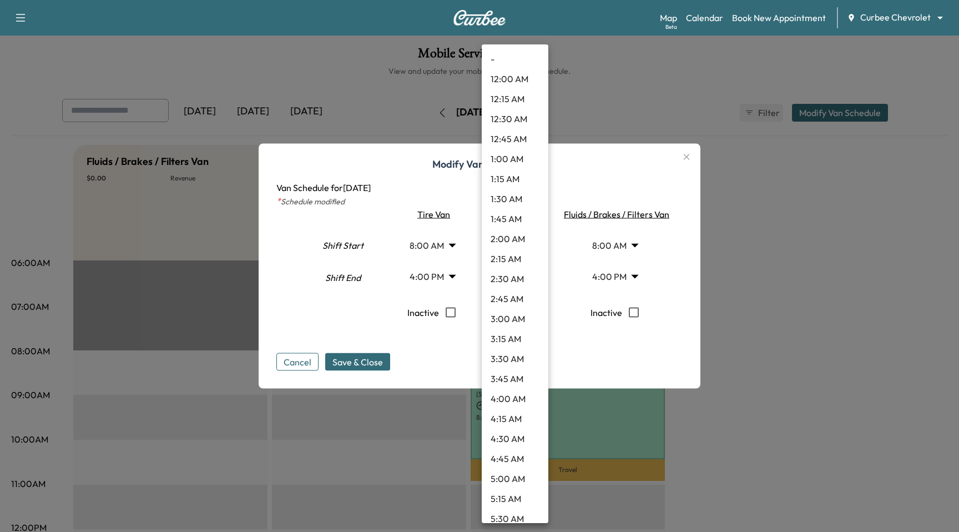
scroll to position [435, 0]
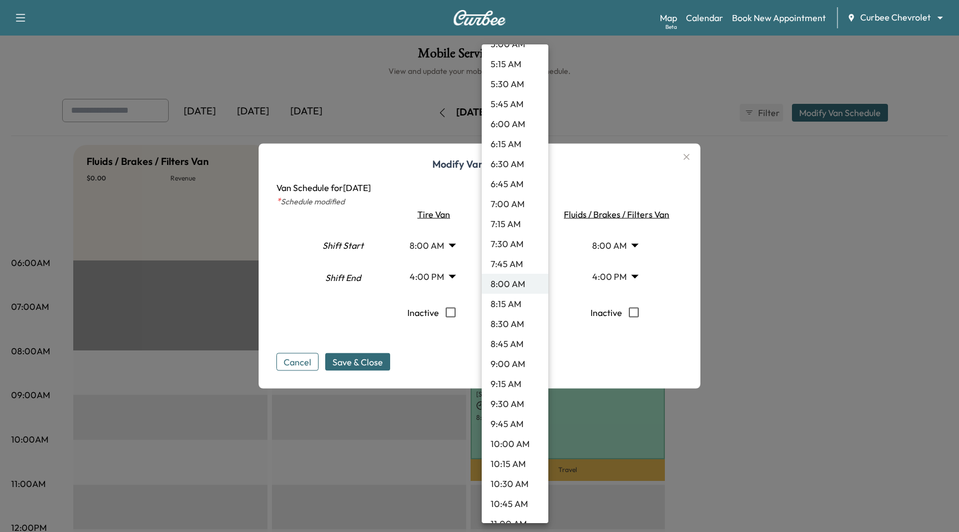
click at [591, 192] on div at bounding box center [479, 266] width 959 height 532
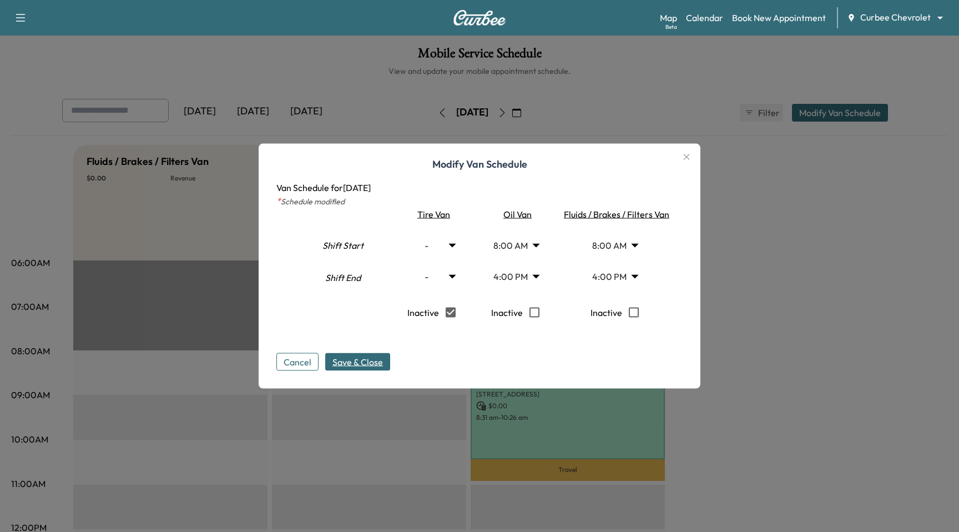
click at [370, 359] on span "Save & Close" at bounding box center [358, 361] width 51 height 13
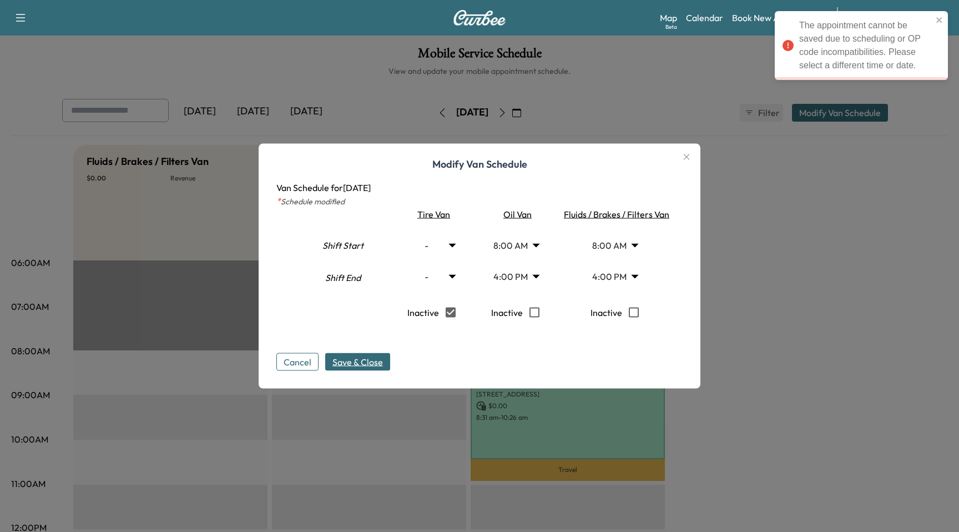
click at [460, 245] on body "The appointment cannot be saved due to scheduling or OP code incompatibilities.…" at bounding box center [479, 266] width 959 height 532
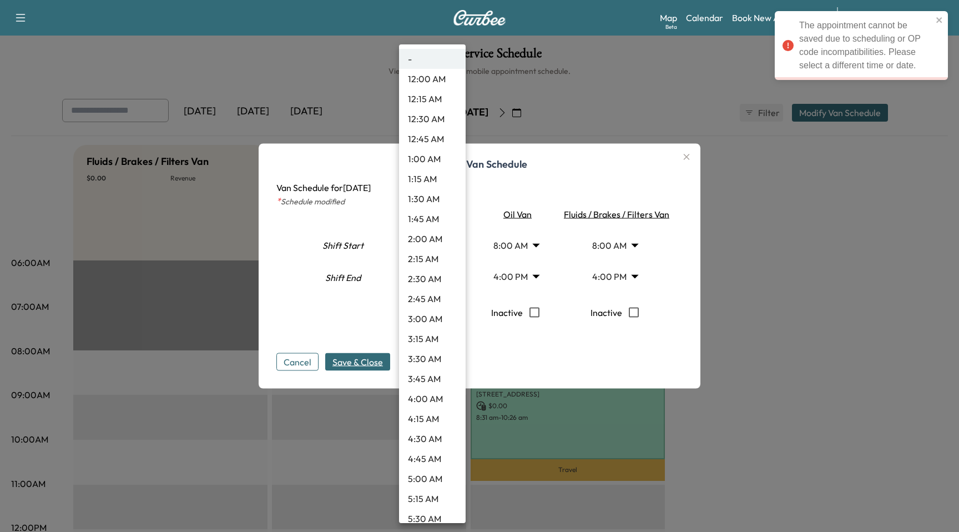
click at [453, 245] on li "2:00 AM" at bounding box center [432, 239] width 67 height 20
type input "*"
type input "**"
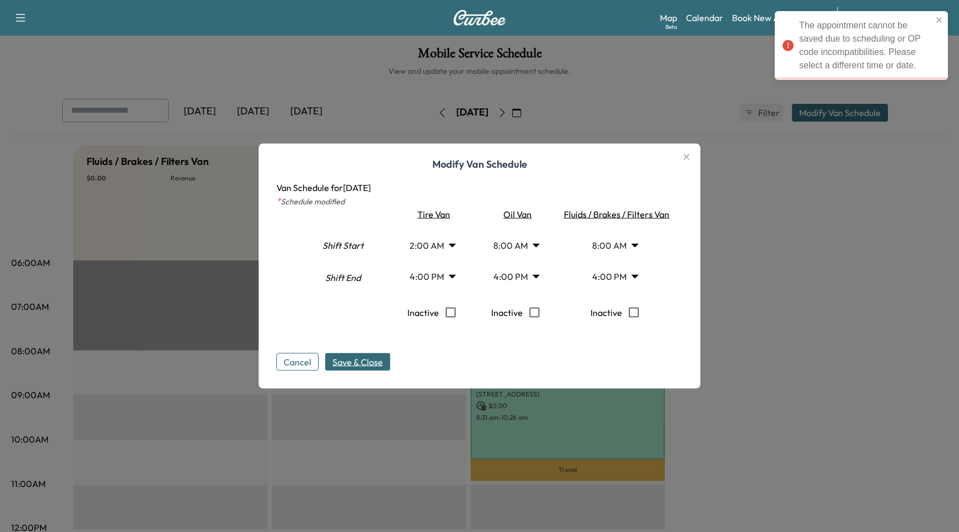
click at [378, 356] on span "Save & Close" at bounding box center [358, 361] width 51 height 13
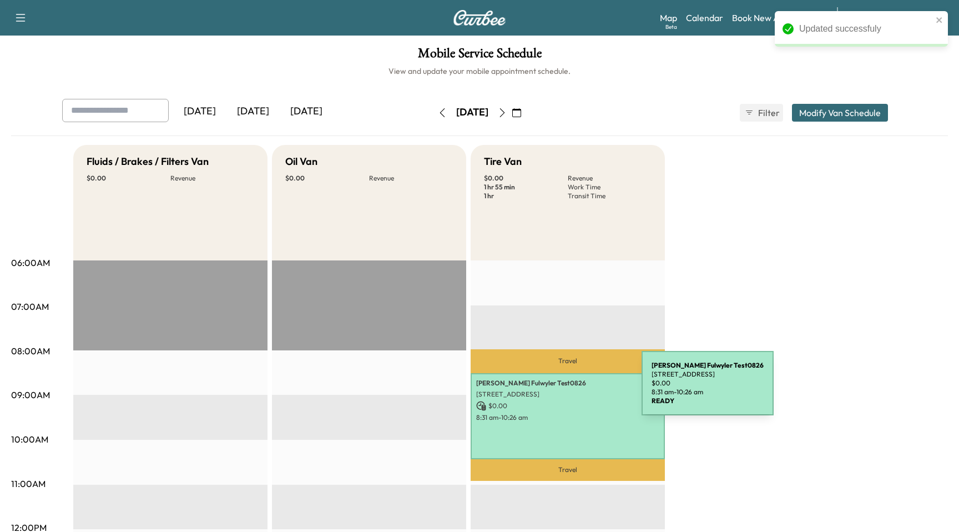
click at [559, 390] on p "[STREET_ADDRESS]" at bounding box center [567, 394] width 183 height 9
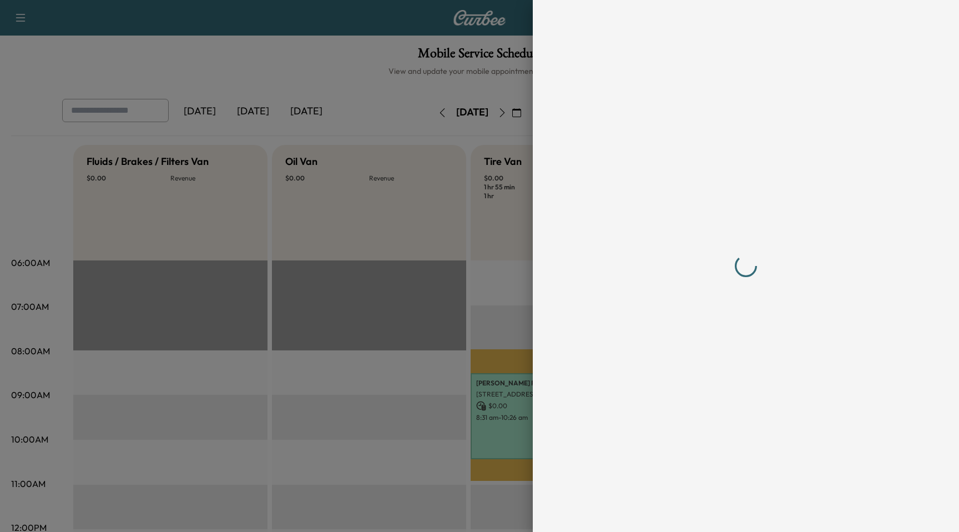
click at [524, 340] on div at bounding box center [479, 266] width 959 height 532
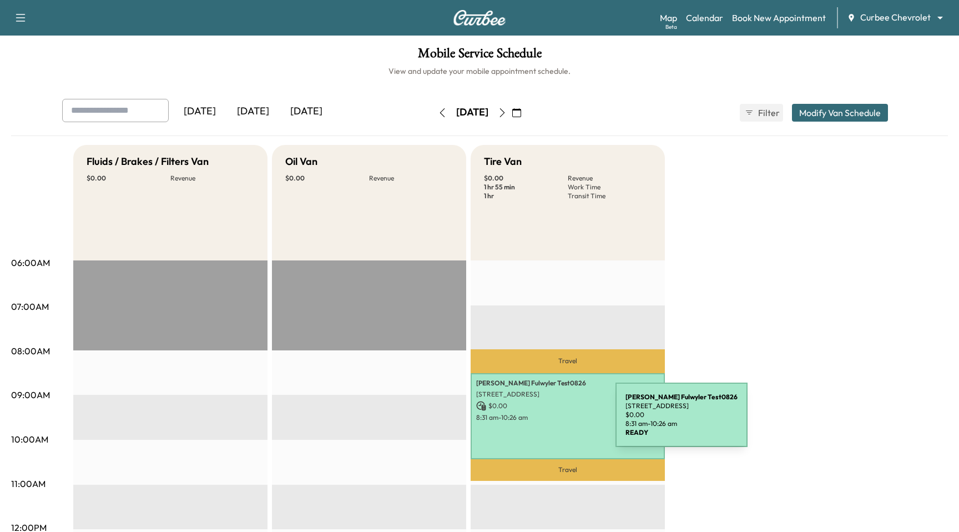
click at [532, 421] on p "8:31 am - 10:26 am" at bounding box center [567, 417] width 183 height 9
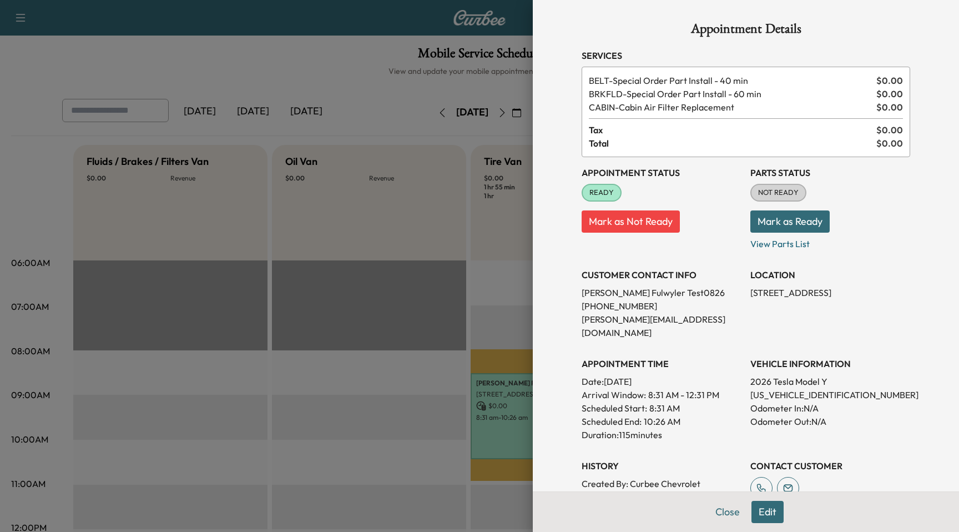
click at [478, 320] on div at bounding box center [479, 266] width 959 height 532
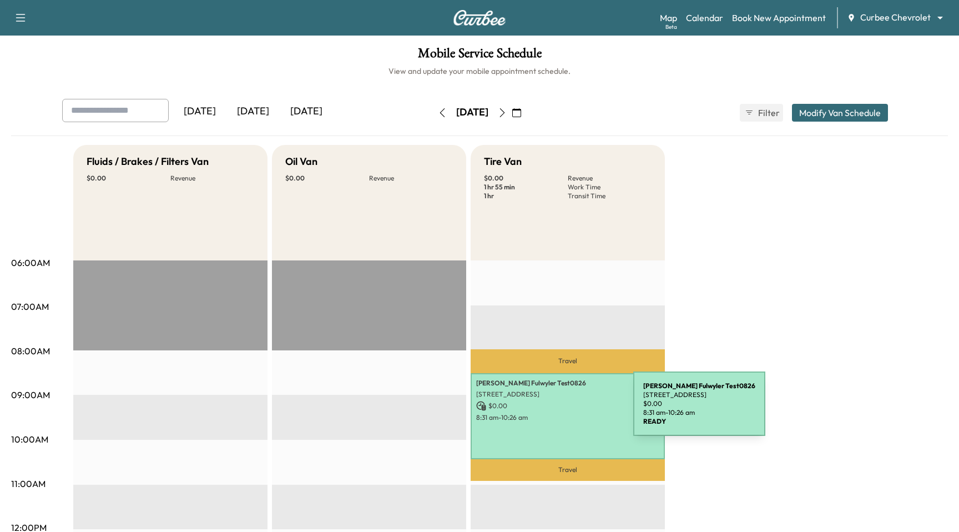
click at [550, 410] on p "$ 0.00" at bounding box center [567, 406] width 183 height 10
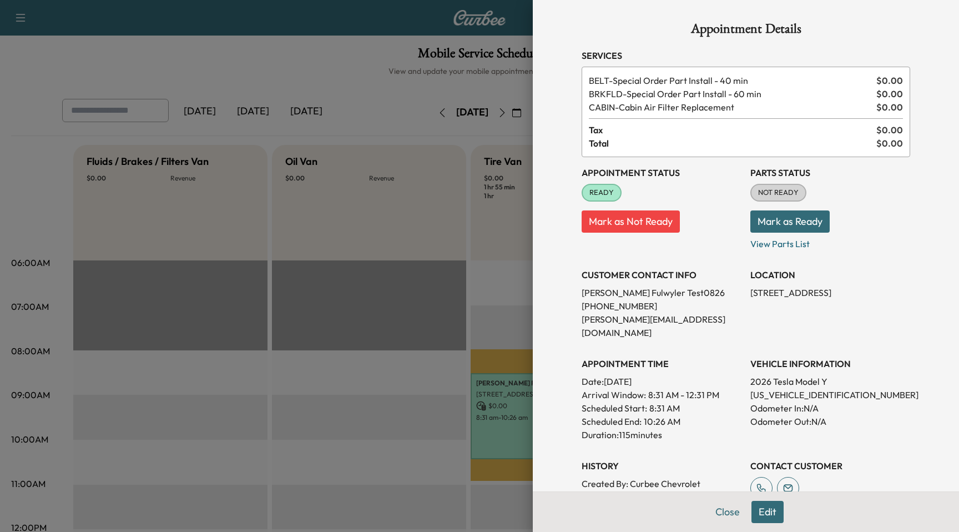
click at [515, 317] on div at bounding box center [479, 266] width 959 height 532
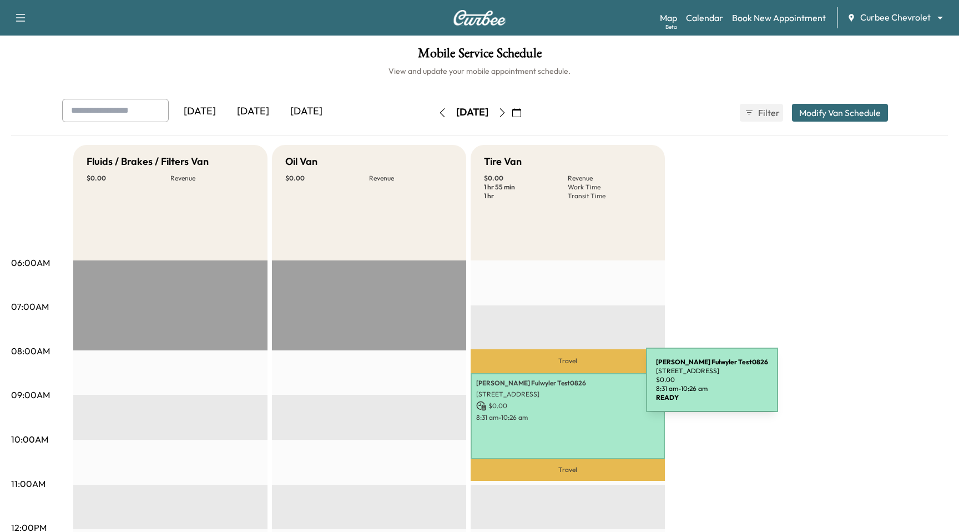
click at [563, 386] on p "Paul Fulwyler Test0826" at bounding box center [567, 383] width 183 height 9
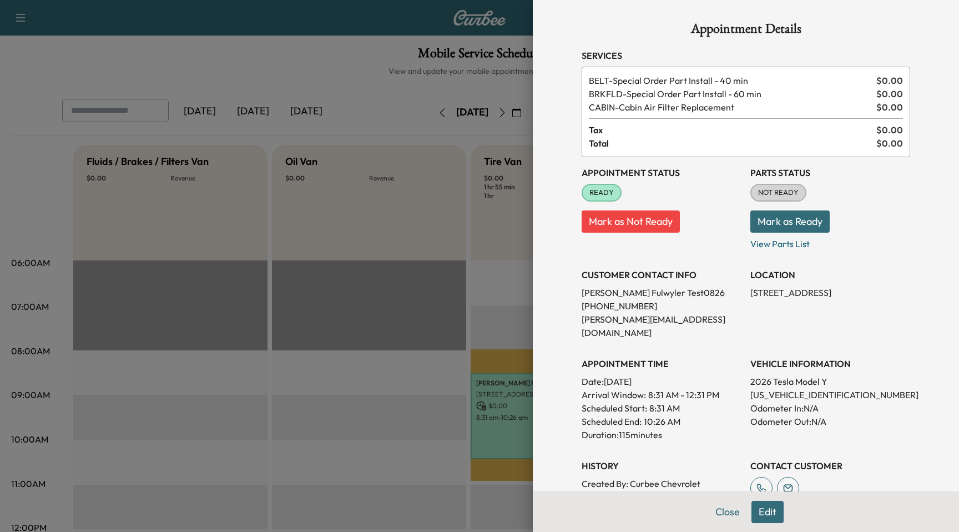
click at [520, 413] on div at bounding box center [479, 266] width 959 height 532
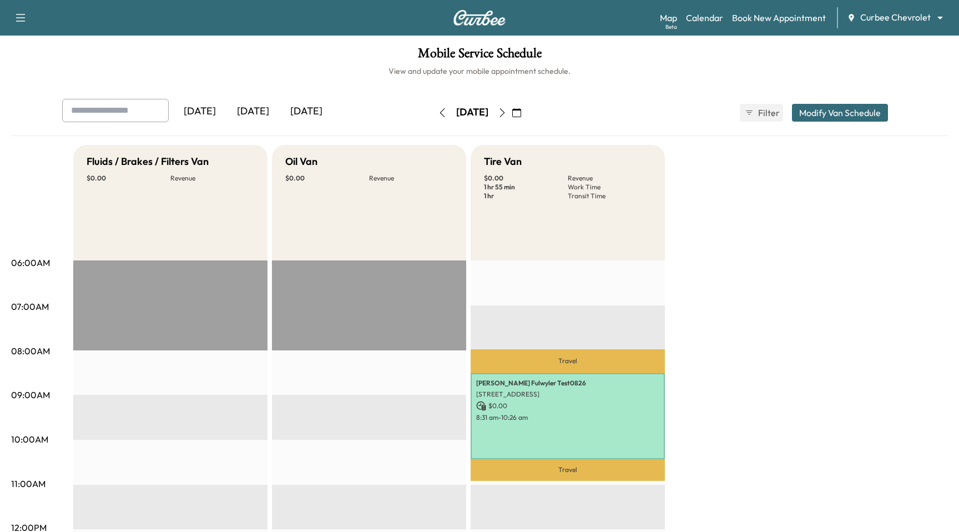
click at [430, 247] on div "Oil Van $ 0.00 Revenue" at bounding box center [369, 202] width 194 height 115
click at [846, 107] on button "Modify Van Schedule" at bounding box center [840, 113] width 96 height 18
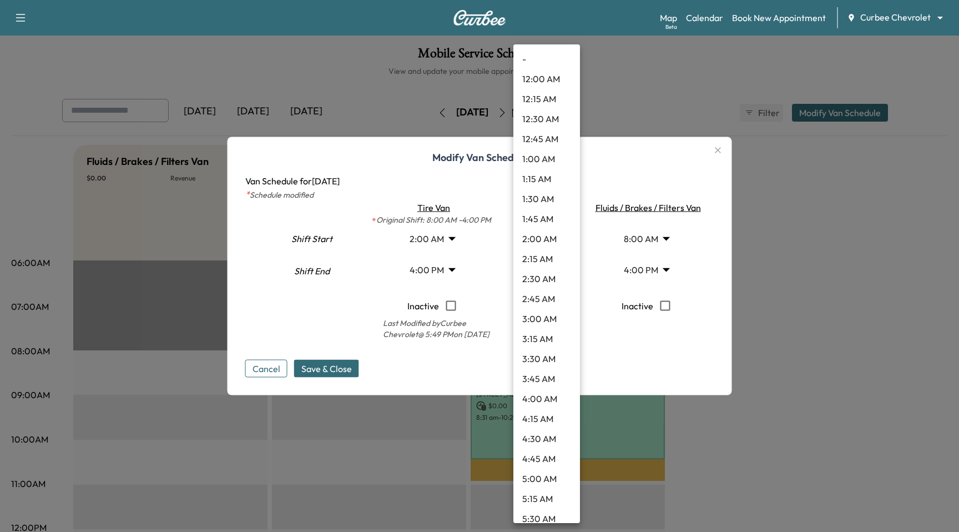
click at [565, 241] on body "Support Log Out Map Beta Calendar Book New Appointment Curbee Chevrolet *******…" at bounding box center [479, 266] width 959 height 532
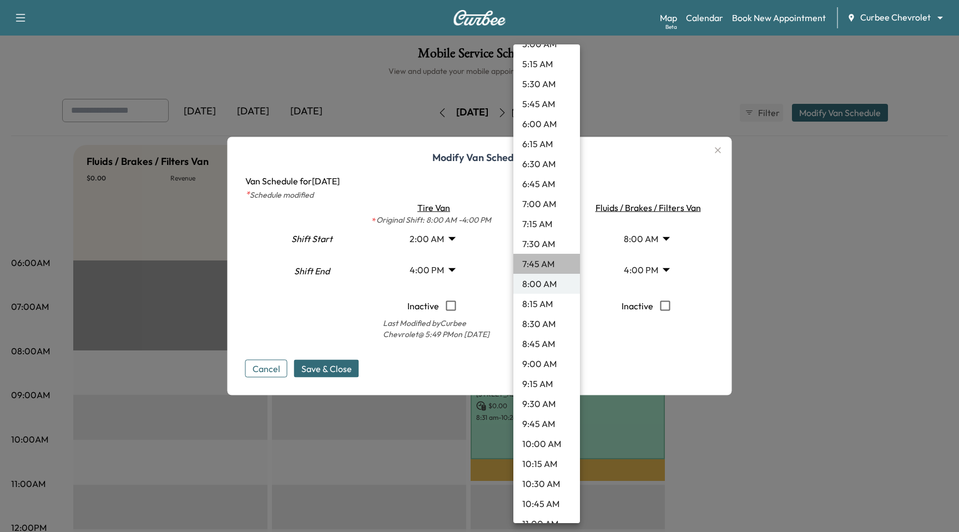
click at [560, 271] on li "7:45 AM" at bounding box center [547, 264] width 67 height 20
type input "****"
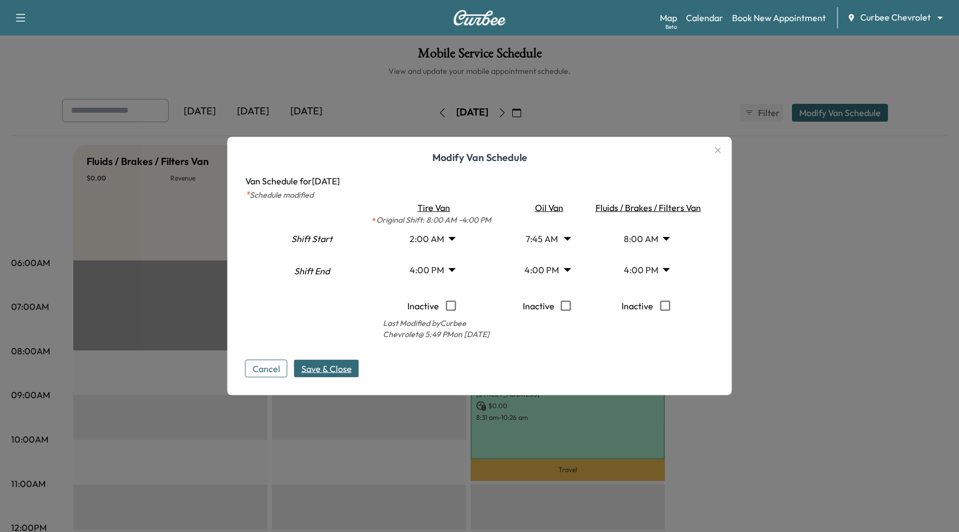
click at [336, 374] on span "Save & Close" at bounding box center [326, 368] width 51 height 13
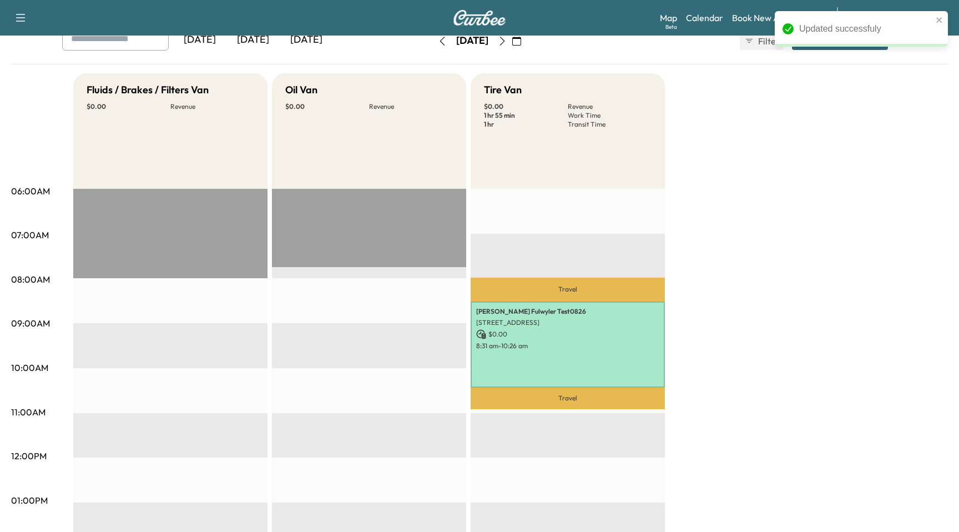
scroll to position [49, 0]
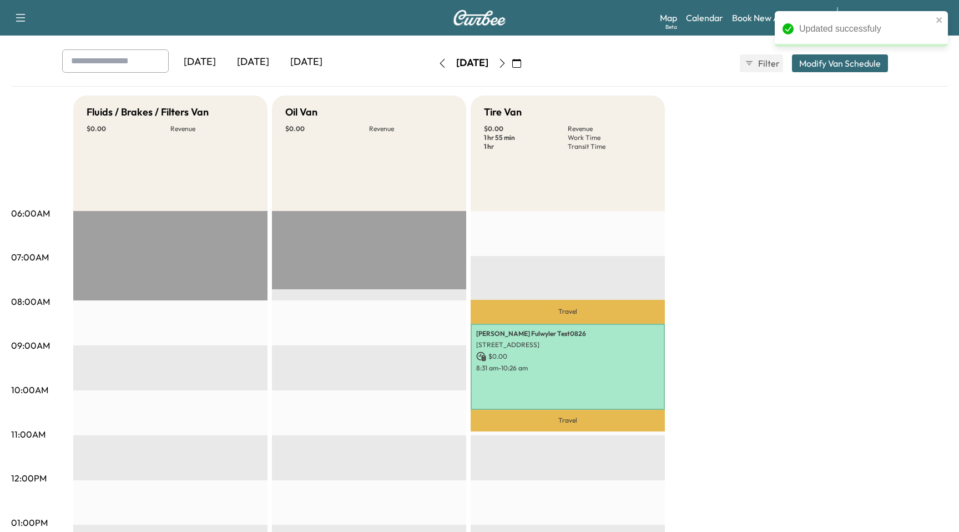
click at [952, 19] on div "Support Log Out Map Beta Calendar Book New Appointment Curbee Chevrolet *******…" at bounding box center [479, 18] width 959 height 36
click at [938, 19] on icon "close" at bounding box center [940, 20] width 8 height 9
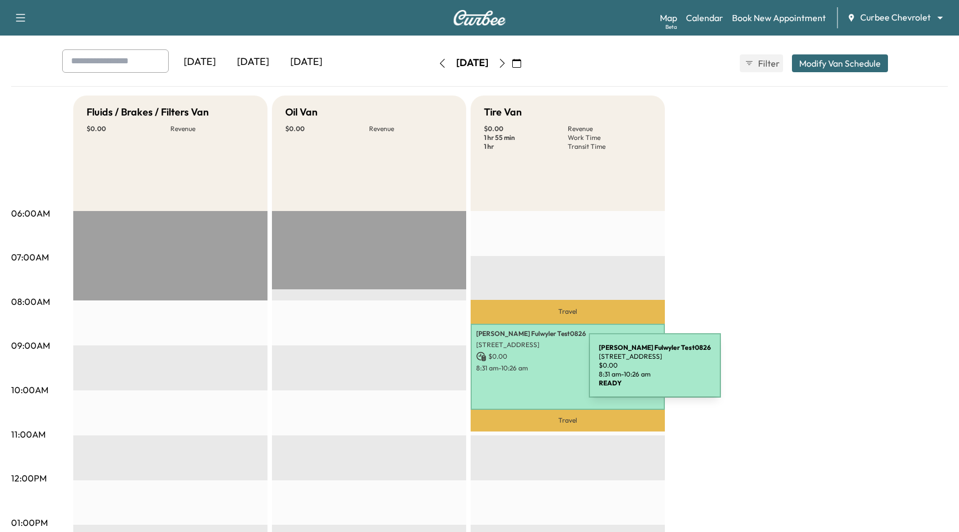
click at [506, 372] on div "Paul Fulwyler Test0826 120 W Calaveras Blvd, Milpitas, CA 95035, USA $ 0.00 8:3…" at bounding box center [568, 367] width 194 height 86
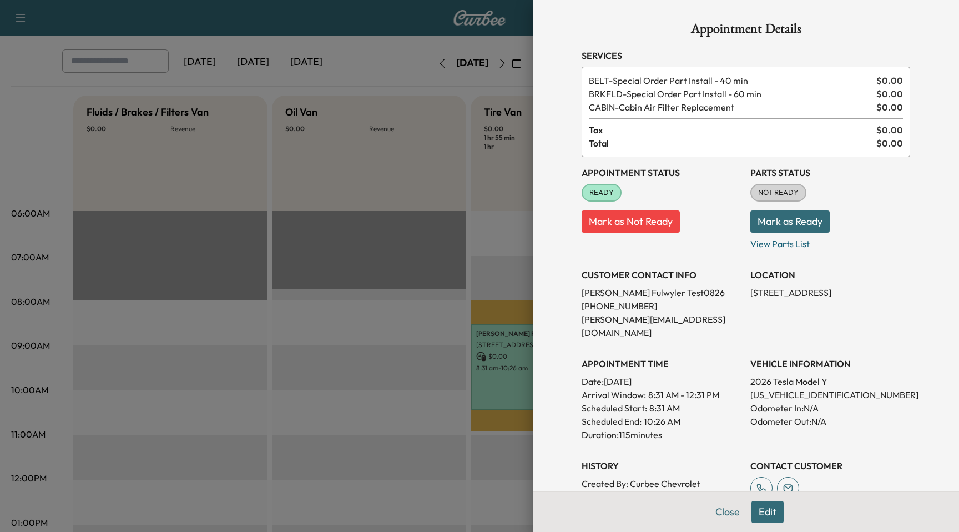
click at [768, 512] on button "Edit" at bounding box center [768, 512] width 32 height 22
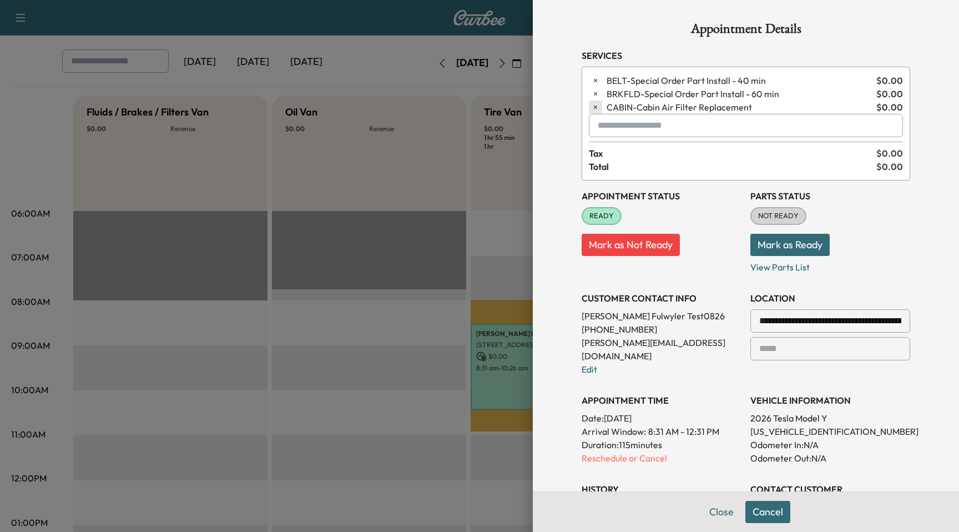
click at [595, 104] on icon "button" at bounding box center [596, 107] width 8 height 8
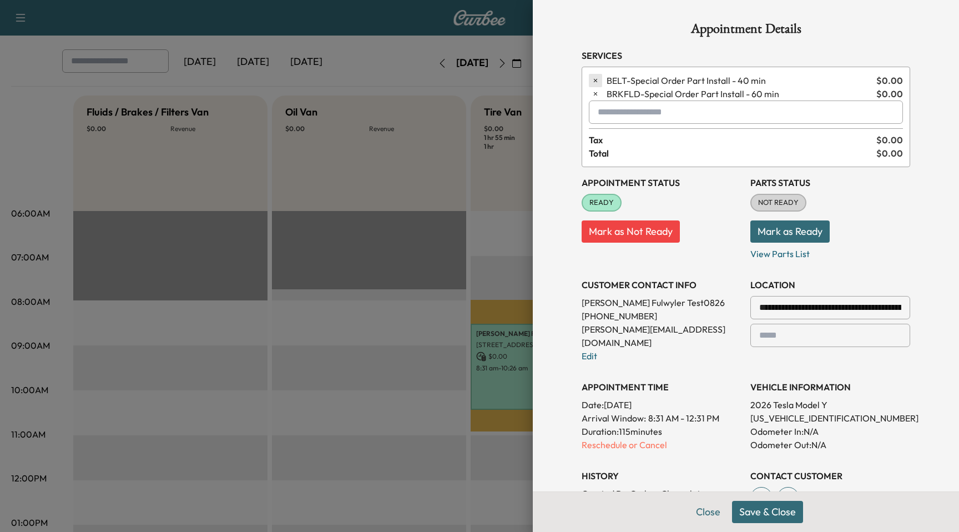
click at [596, 87] on button "button" at bounding box center [595, 80] width 13 height 13
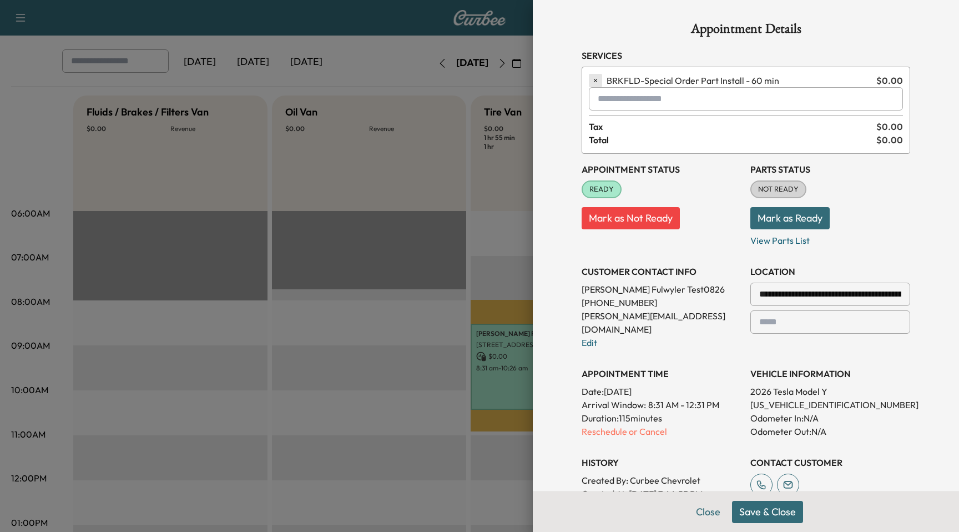
click at [596, 76] on button "button" at bounding box center [595, 80] width 13 height 13
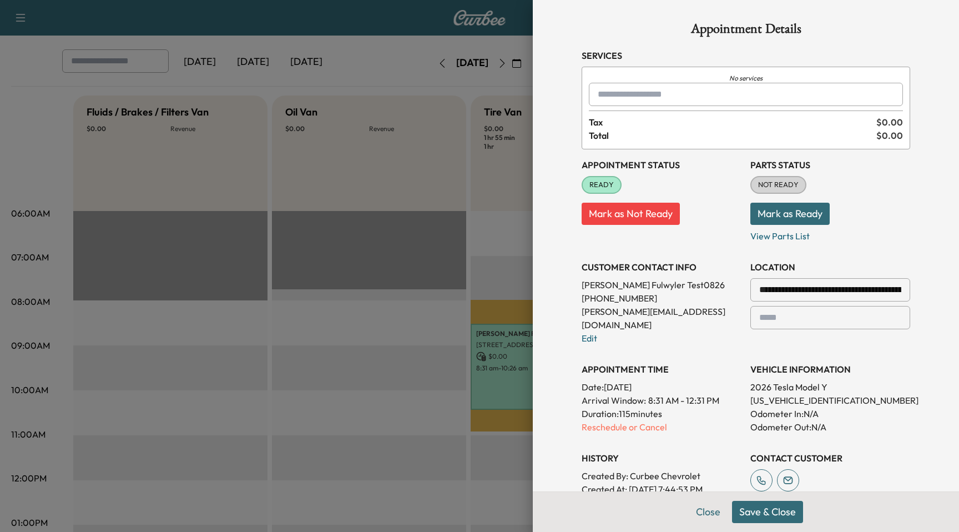
click at [605, 97] on div at bounding box center [600, 94] width 13 height 13
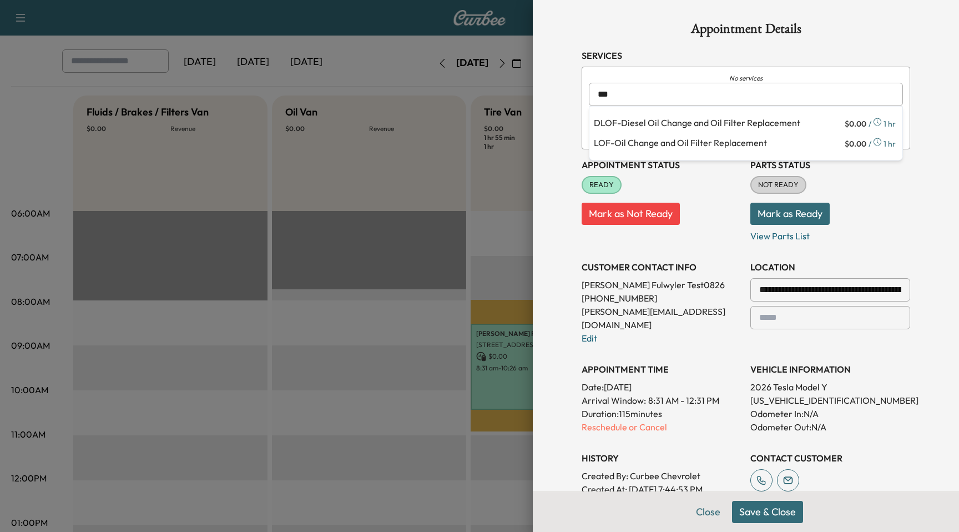
click at [666, 134] on ul "DLOF - Diesel Oil Change and Oil Filter Replacement $ 0.00 / 1 hr LOF - Oil Cha…" at bounding box center [746, 133] width 313 height 53
click at [666, 142] on p "LOF - Oil Change and Oil Filter Replacement" at bounding box center [718, 144] width 249 height 16
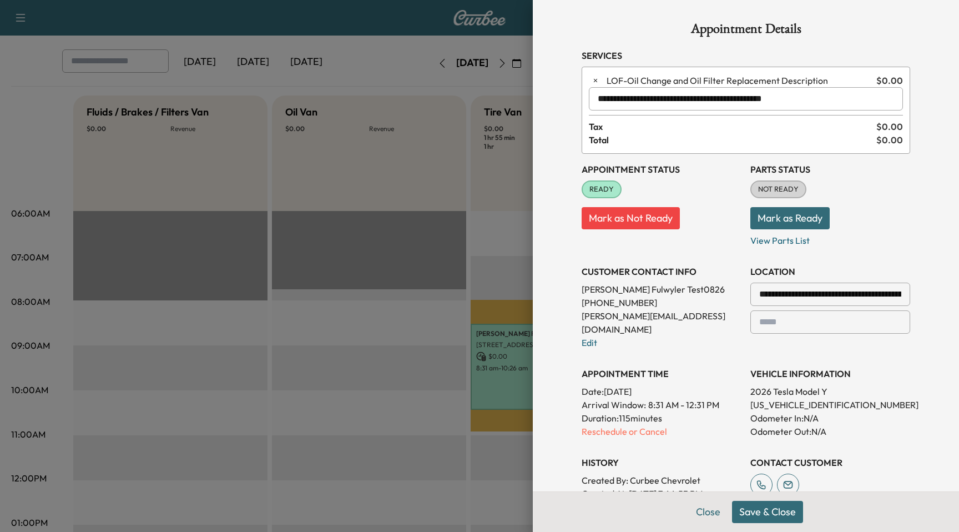
type input "**********"
click at [740, 504] on button "Save & Close" at bounding box center [767, 512] width 71 height 22
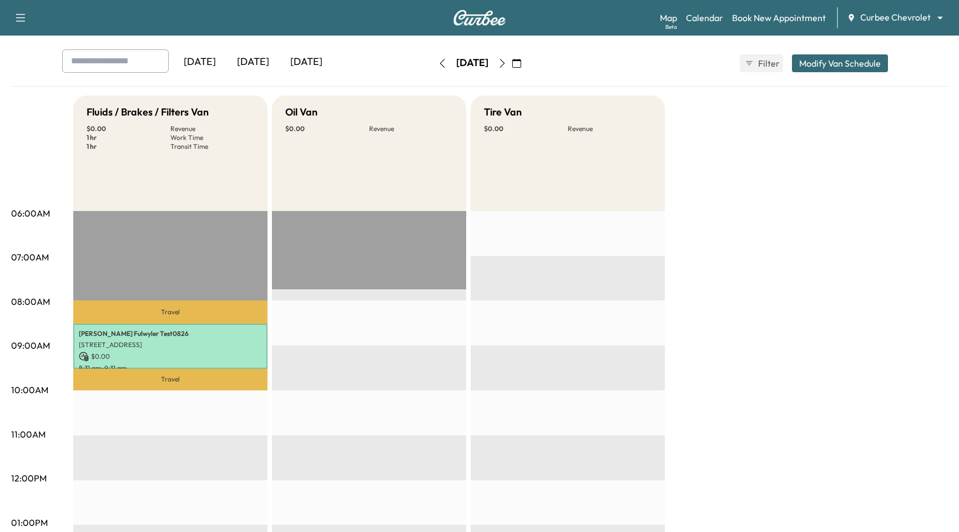
click at [227, 369] on p "Travel" at bounding box center [170, 380] width 194 height 22
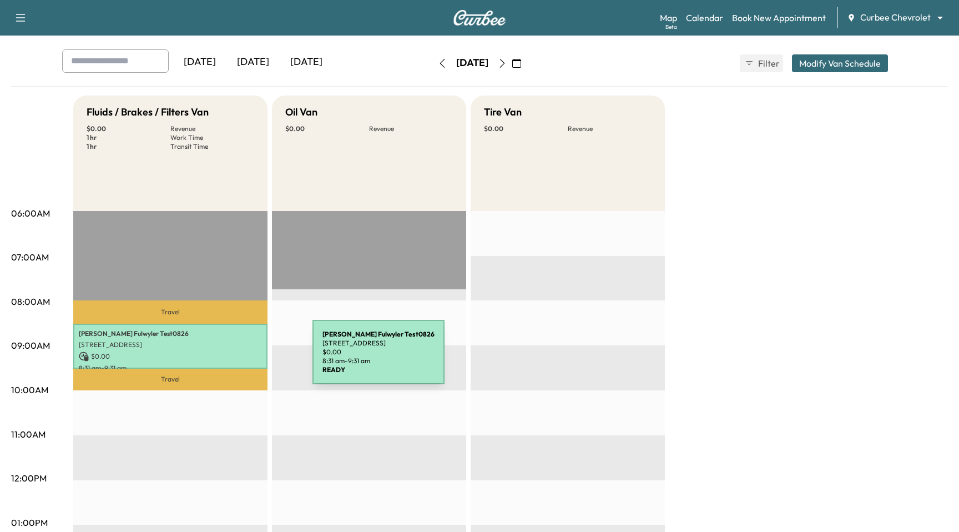
click at [229, 359] on p "$ 0.00" at bounding box center [170, 356] width 183 height 10
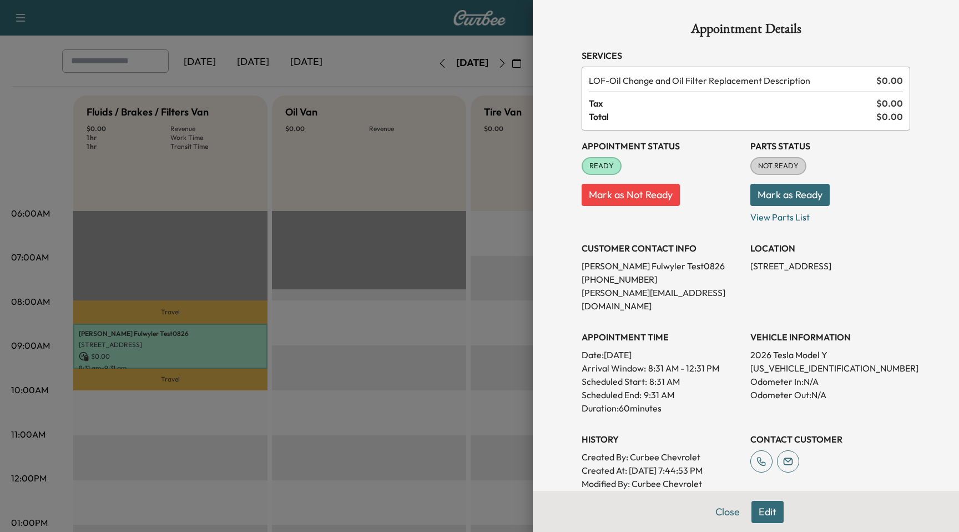
click at [766, 517] on button "Edit" at bounding box center [768, 512] width 32 height 22
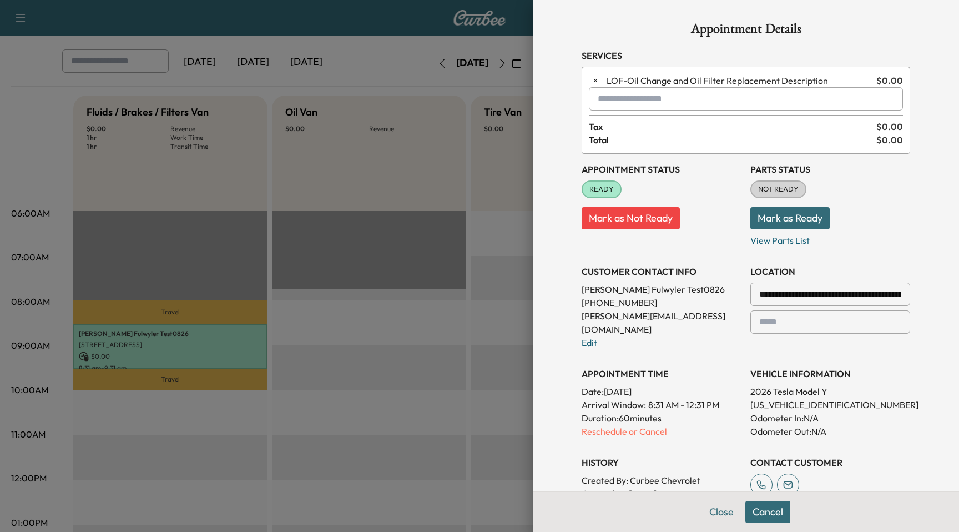
click at [609, 102] on input "text" at bounding box center [746, 98] width 314 height 23
click at [615, 133] on p "TIREROT - Tire Rotation" at bounding box center [712, 128] width 237 height 16
type input "**********"
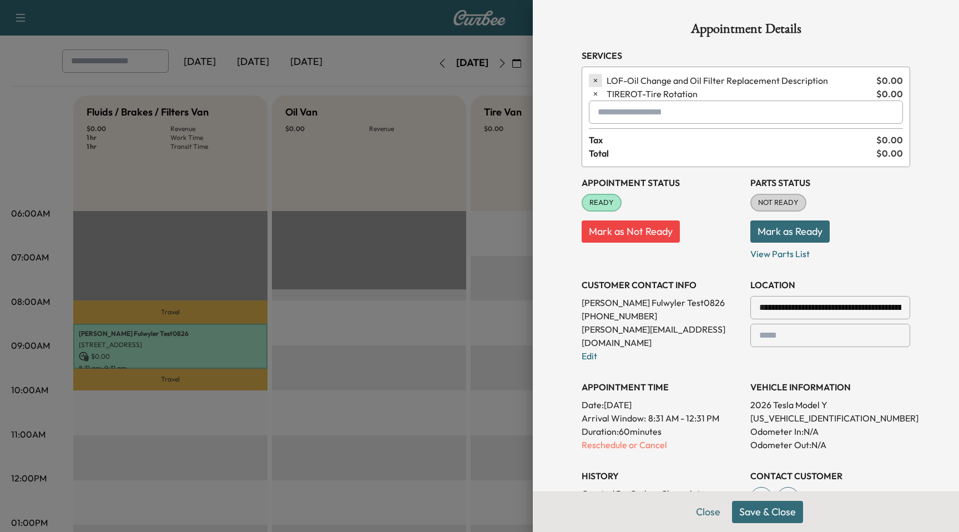
click at [594, 85] on button "button" at bounding box center [595, 80] width 13 height 13
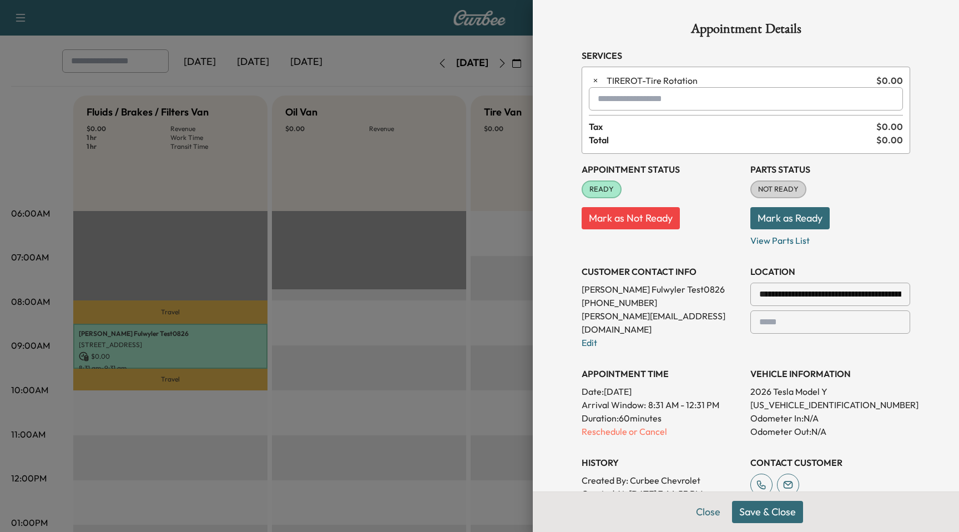
click at [667, 97] on input "text" at bounding box center [746, 98] width 314 height 23
type input "*"
click at [793, 531] on div "Close Save & Close" at bounding box center [746, 511] width 426 height 41
click at [792, 520] on button "Save & Close" at bounding box center [767, 512] width 71 height 22
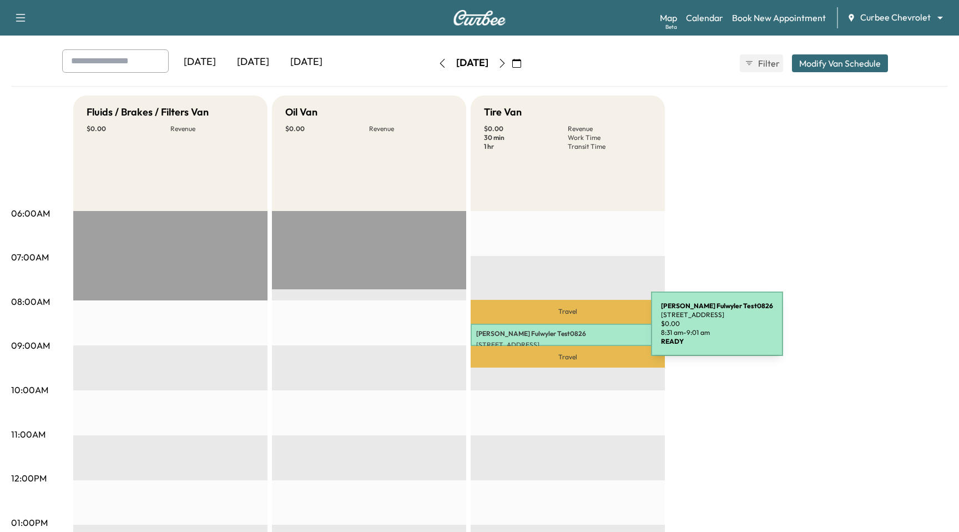
click at [568, 330] on p "Paul Fulwyler Test0826" at bounding box center [567, 333] width 183 height 9
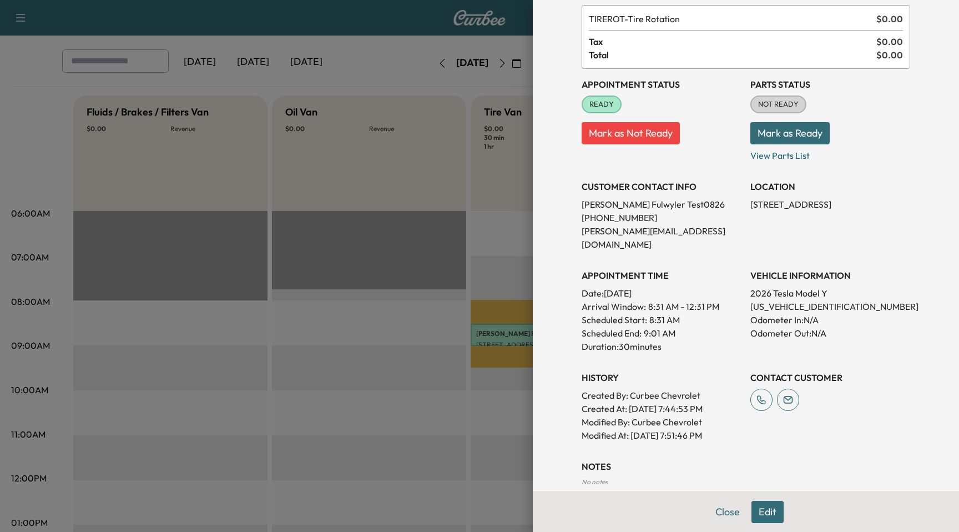
scroll to position [59, 0]
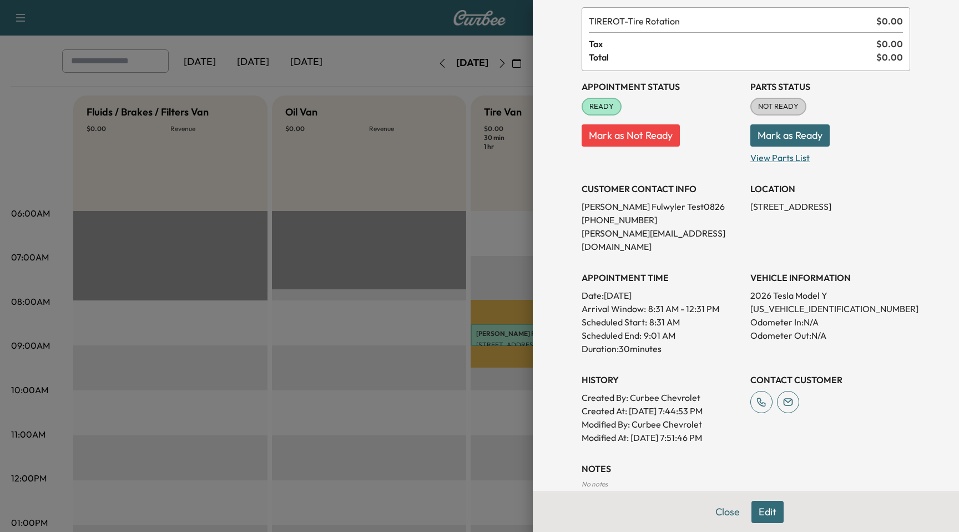
click at [788, 158] on p "View Parts List" at bounding box center [831, 156] width 160 height 18
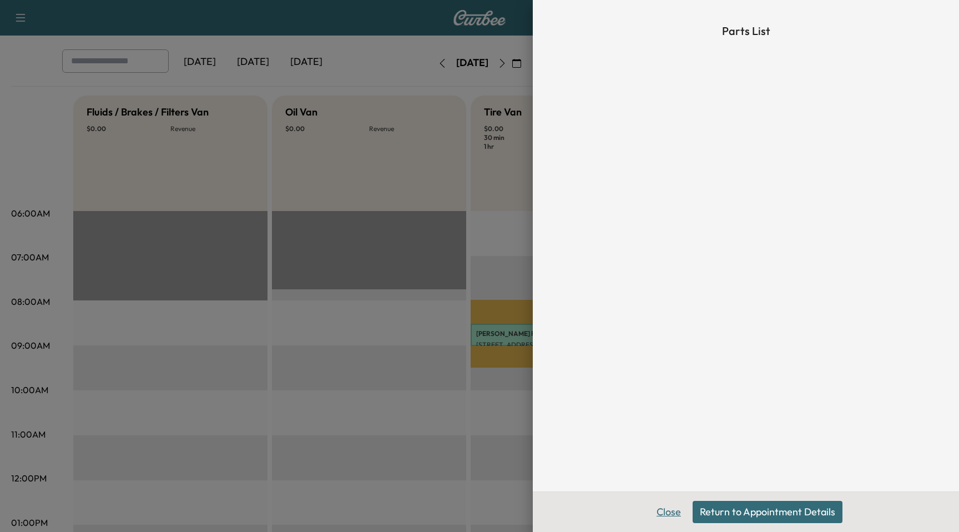
click at [671, 515] on button "Close" at bounding box center [669, 512] width 39 height 22
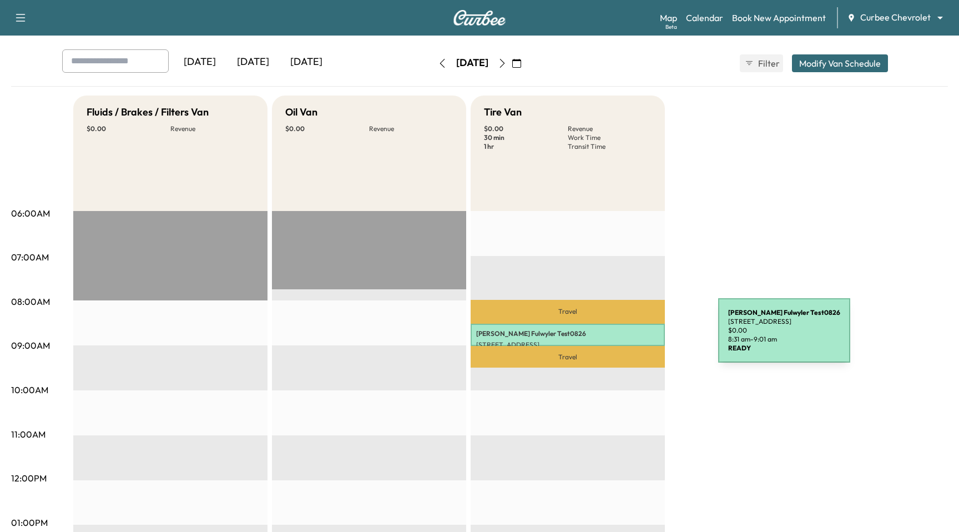
click at [635, 337] on p "Paul Fulwyler Test0826" at bounding box center [567, 333] width 183 height 9
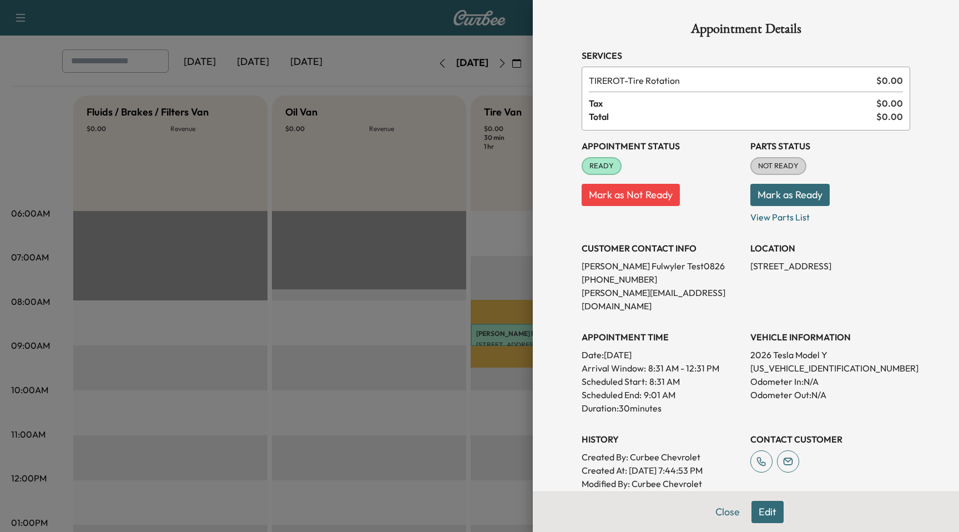
click at [478, 243] on div at bounding box center [479, 266] width 959 height 532
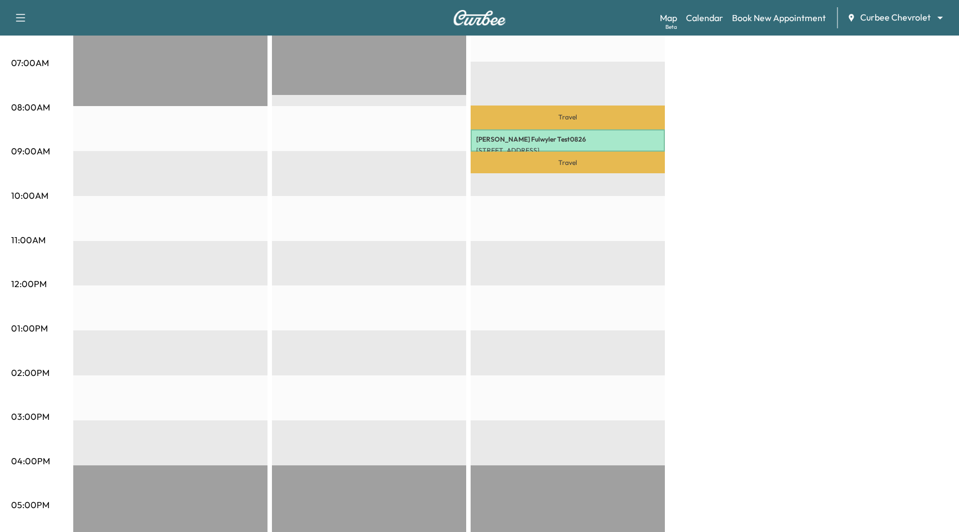
scroll to position [234, 0]
